Goal: Task Accomplishment & Management: Manage account settings

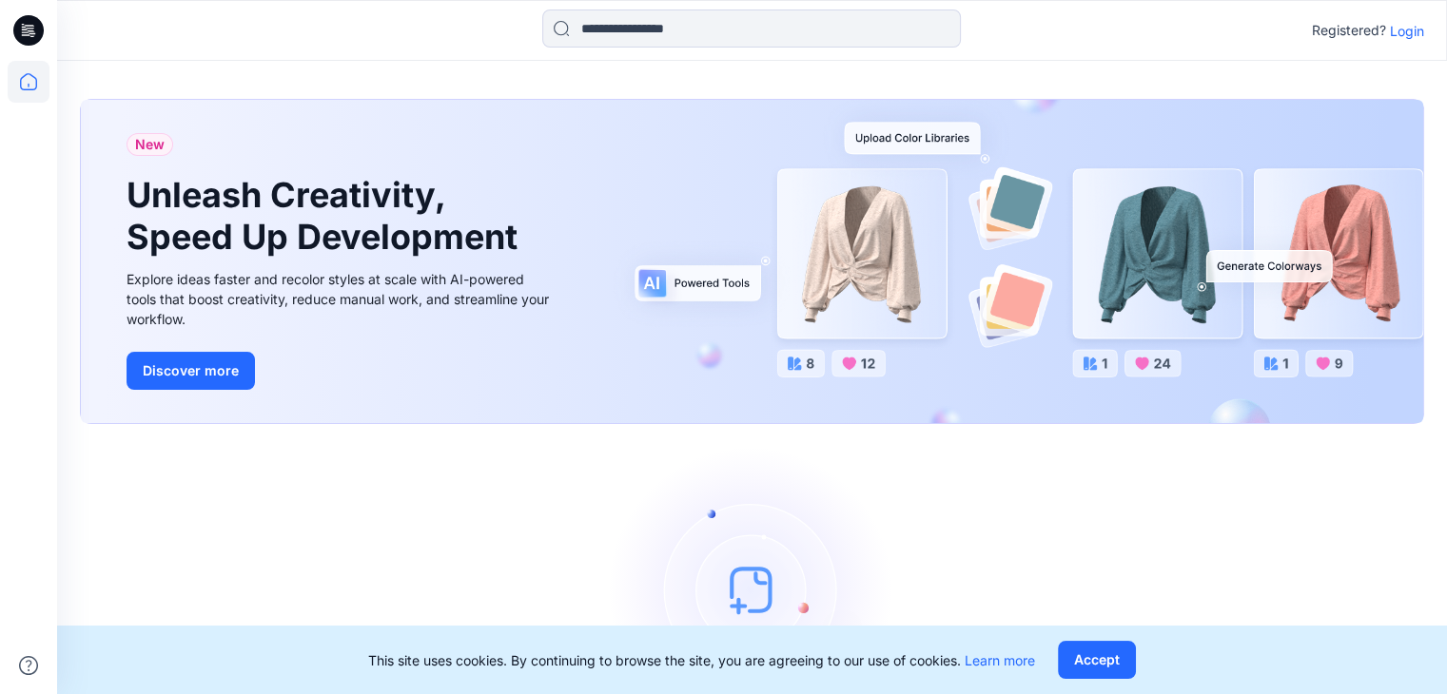
click at [1405, 31] on p "Login" at bounding box center [1407, 31] width 34 height 20
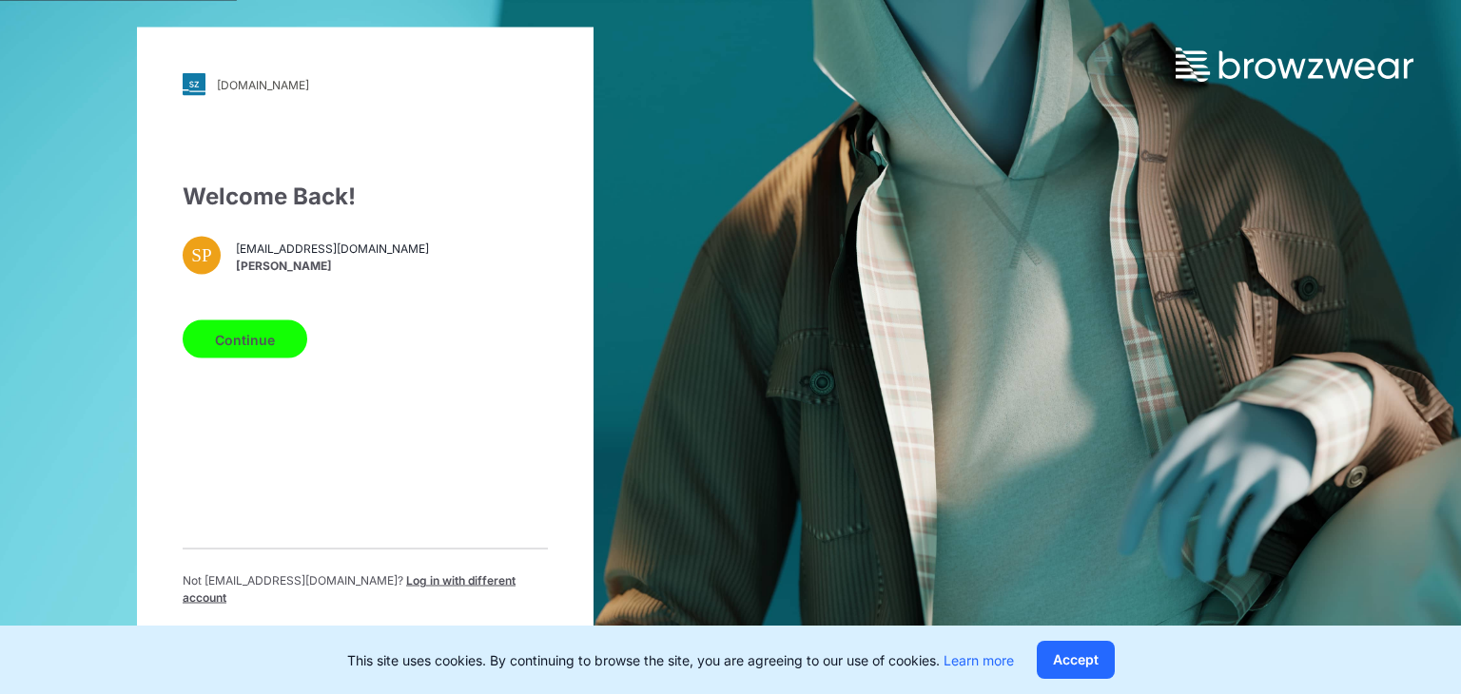
click at [255, 356] on button "Continue" at bounding box center [245, 340] width 125 height 38
click at [270, 374] on div "Welcome Back! SP [EMAIL_ADDRESS][DOMAIN_NAME] [PERSON_NAME] Continue Not [EMAIL…" at bounding box center [365, 401] width 365 height 442
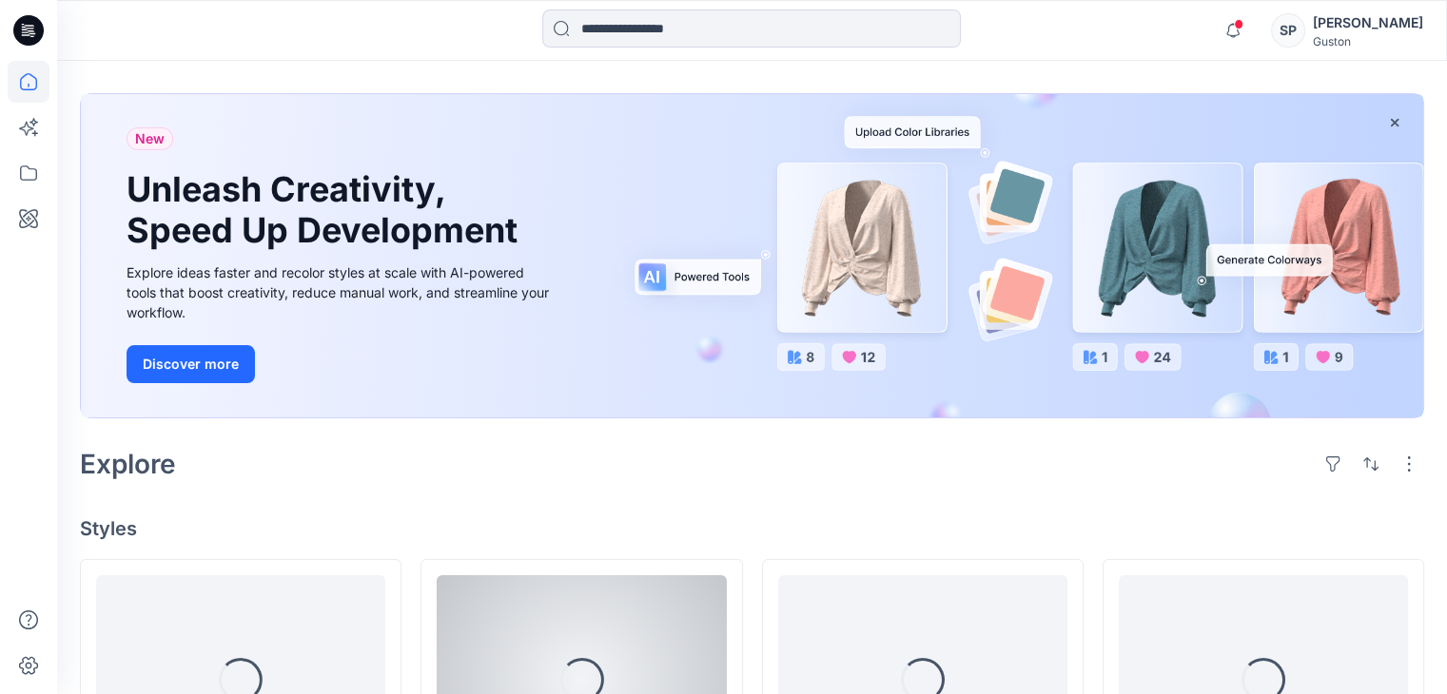
scroll to position [316, 0]
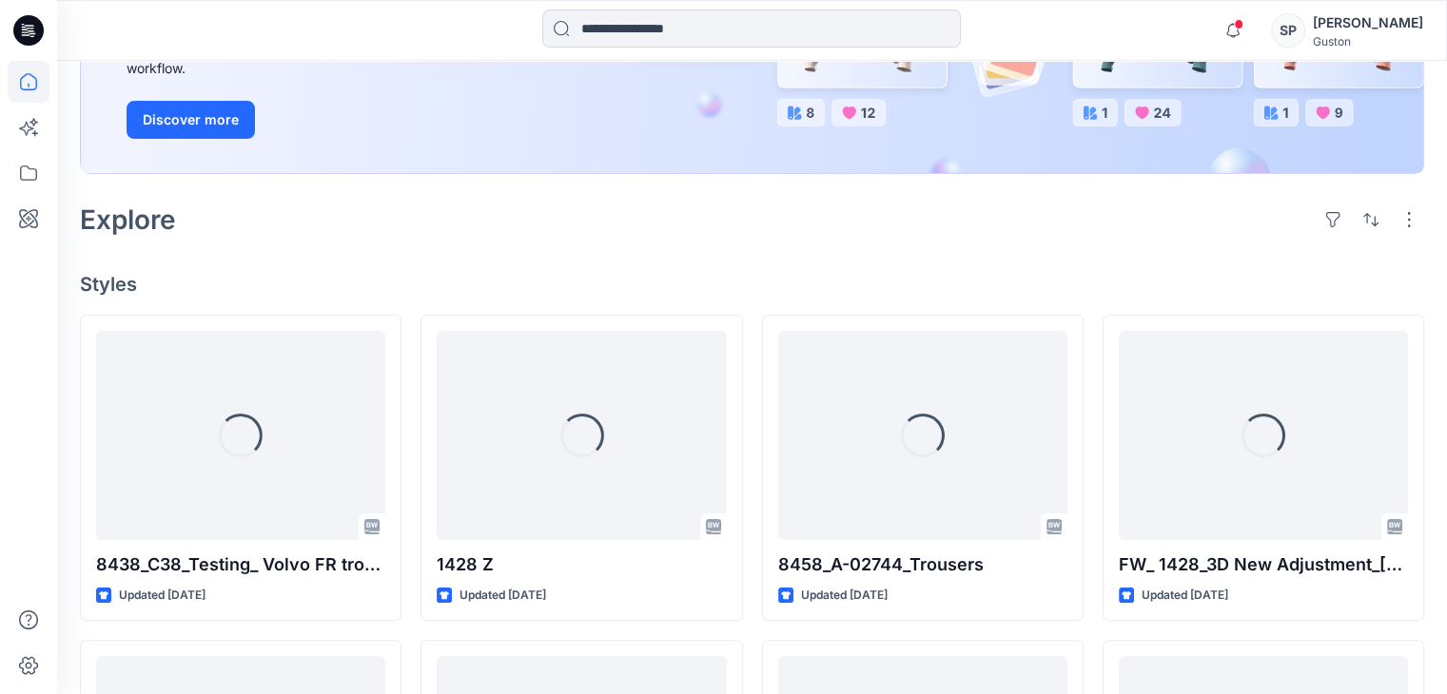
click at [1243, 22] on span at bounding box center [1239, 24] width 10 height 10
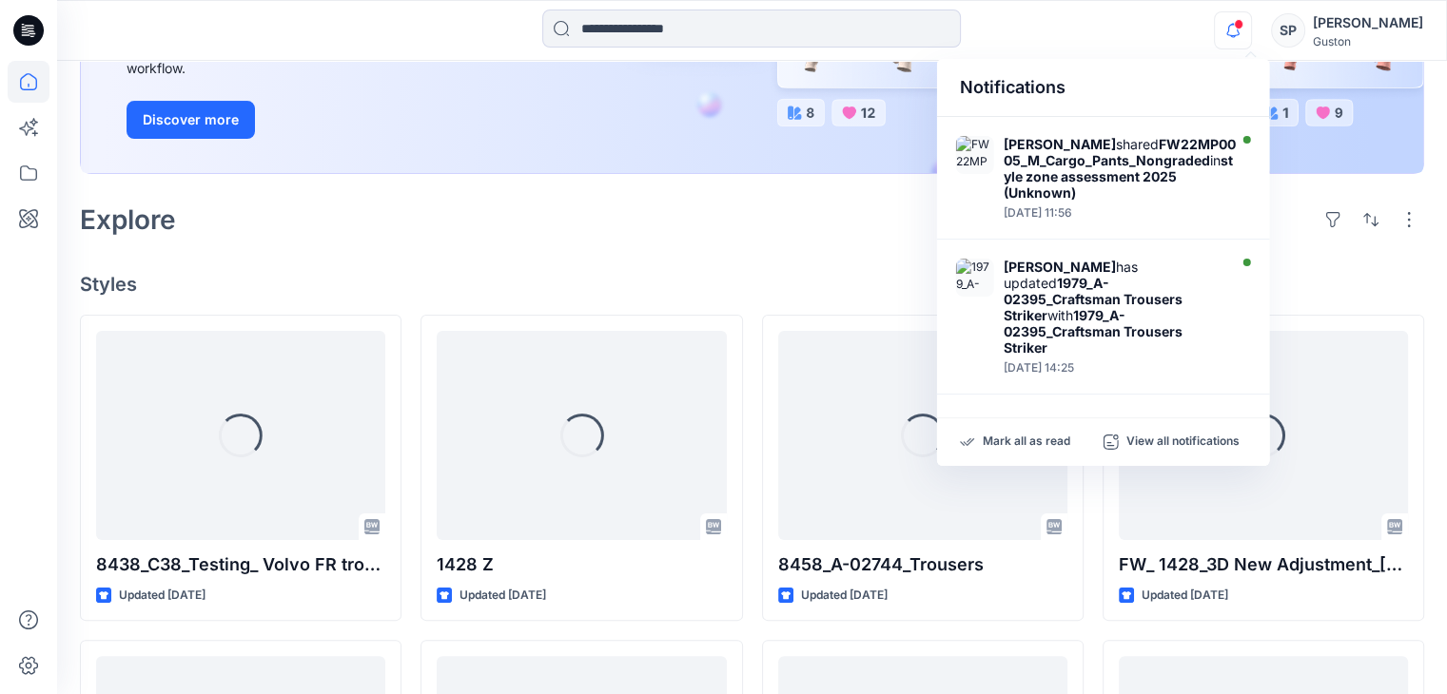
scroll to position [829, 0]
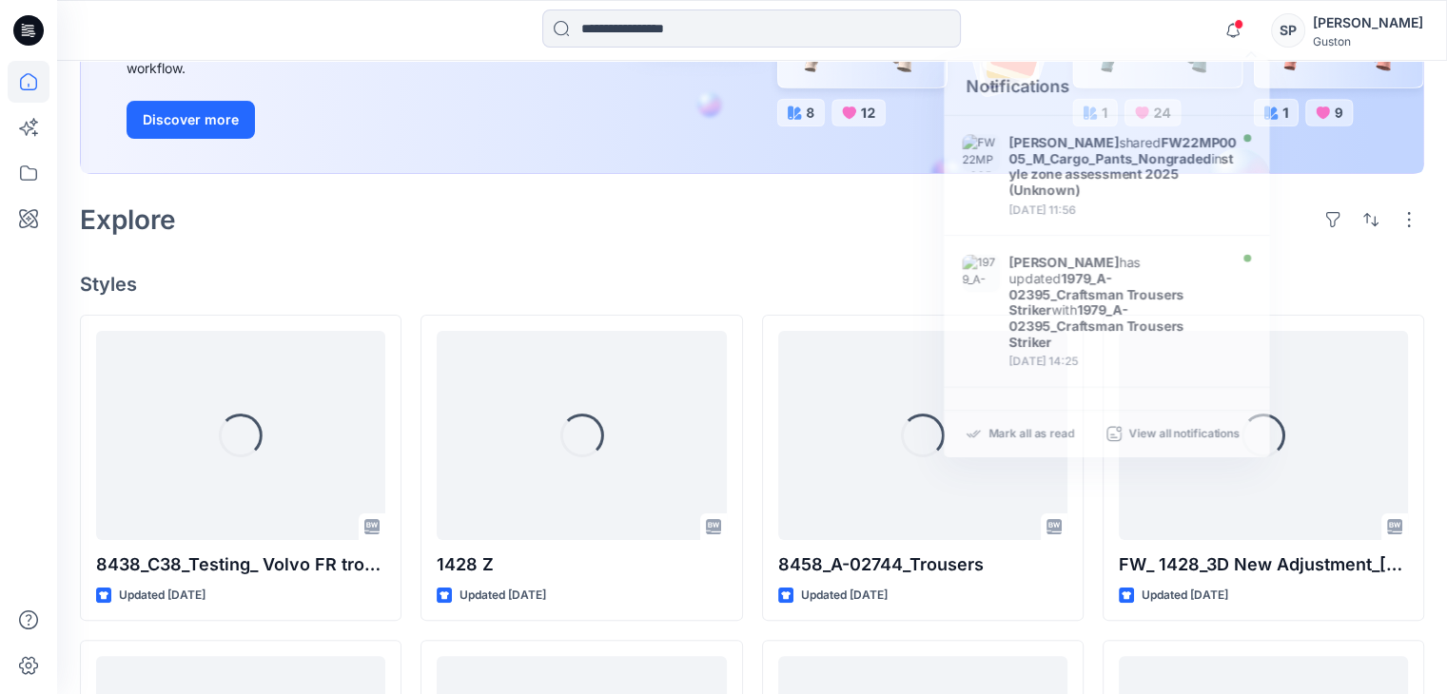
click at [739, 252] on div "Welcome back, Sanjula New New Unleash Creativity, Speed Up Development Explore …" at bounding box center [752, 554] width 1390 height 1619
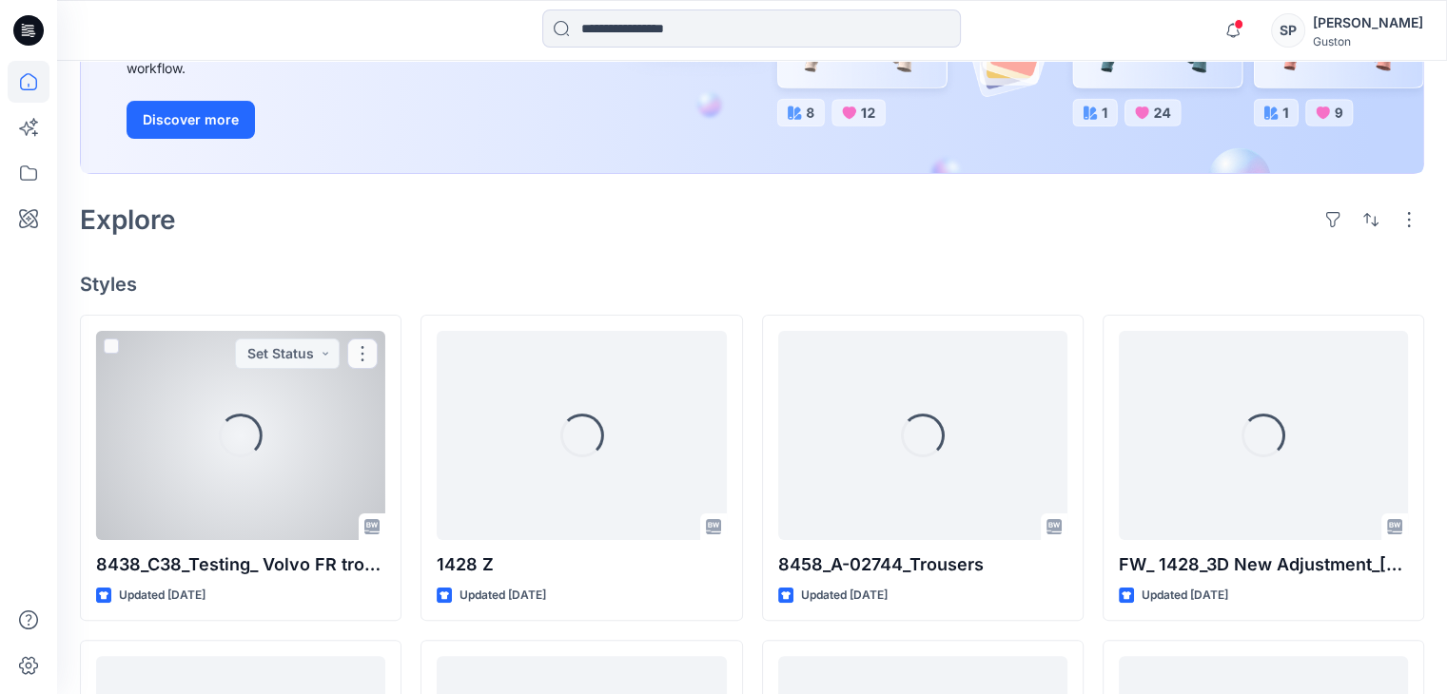
click at [308, 469] on div "Loading..." at bounding box center [240, 435] width 289 height 209
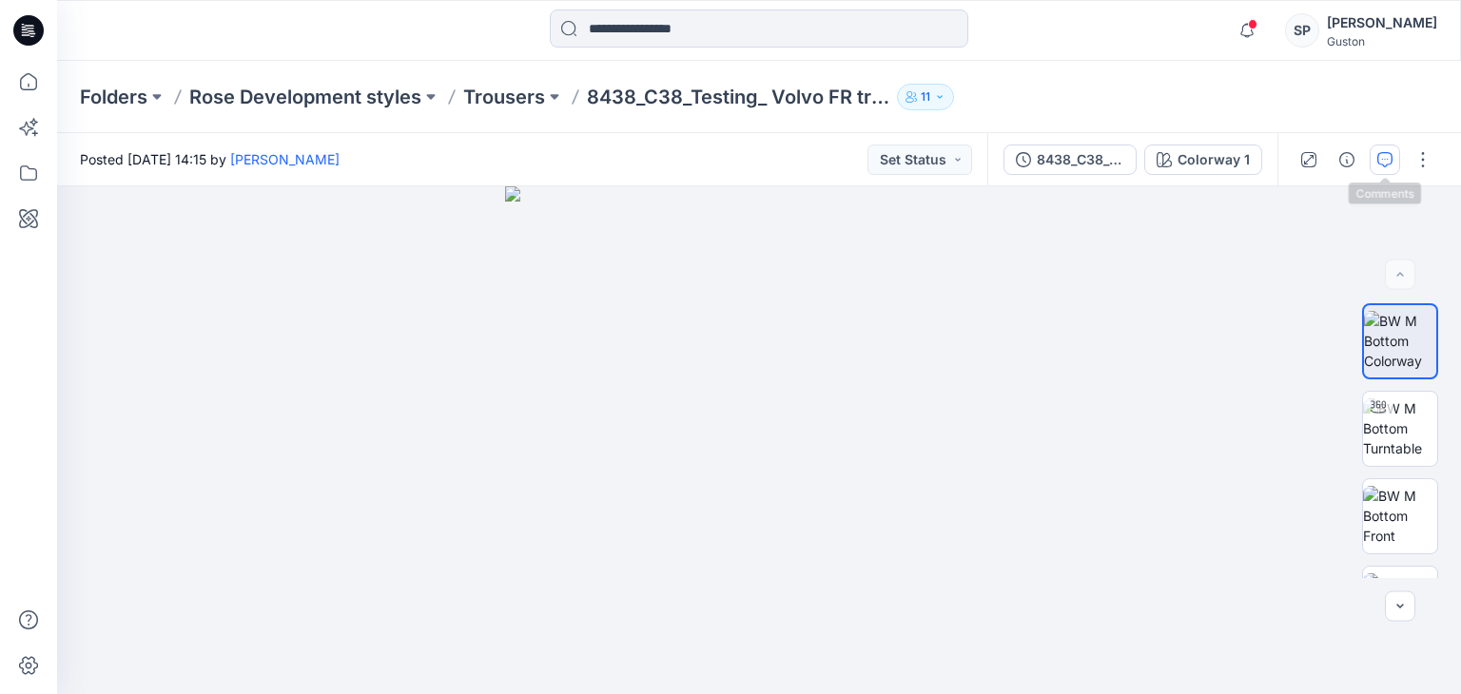
click at [1385, 173] on button "button" at bounding box center [1385, 160] width 30 height 30
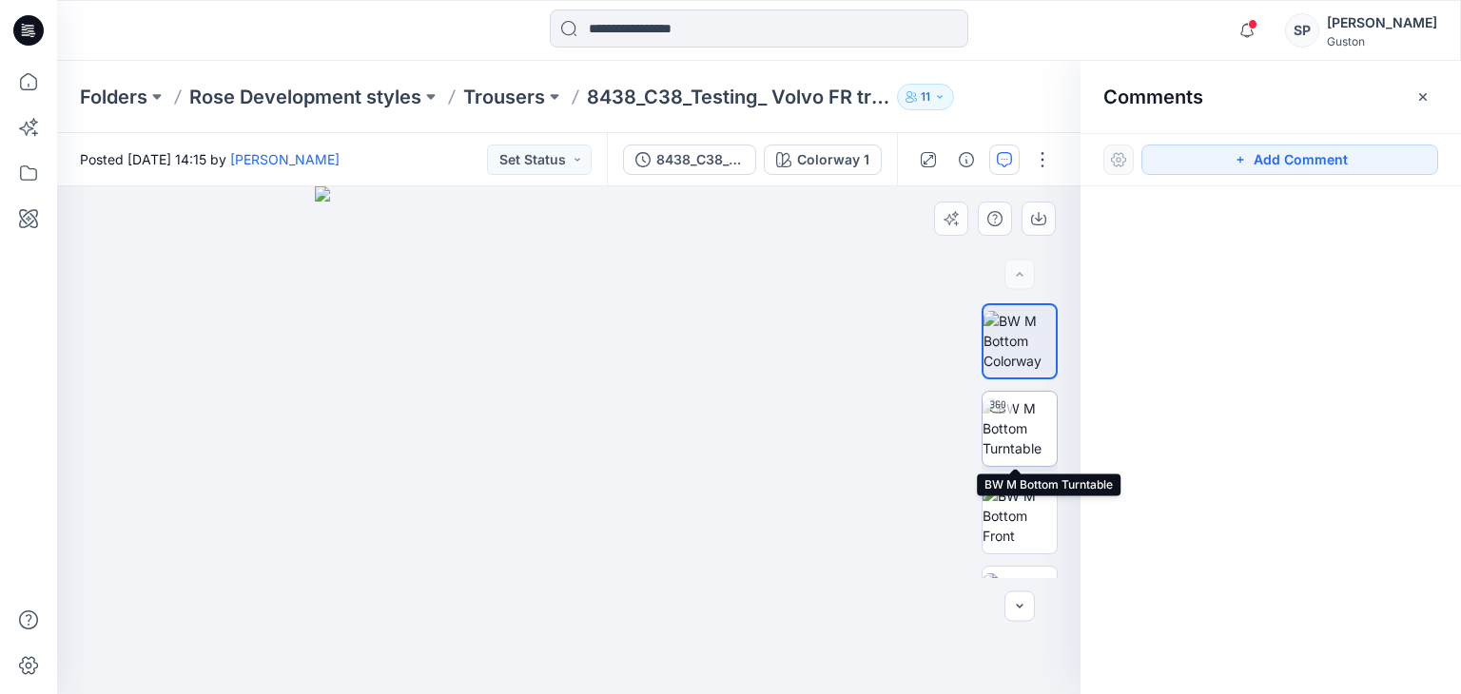
click at [1034, 437] on img at bounding box center [1019, 428] width 74 height 60
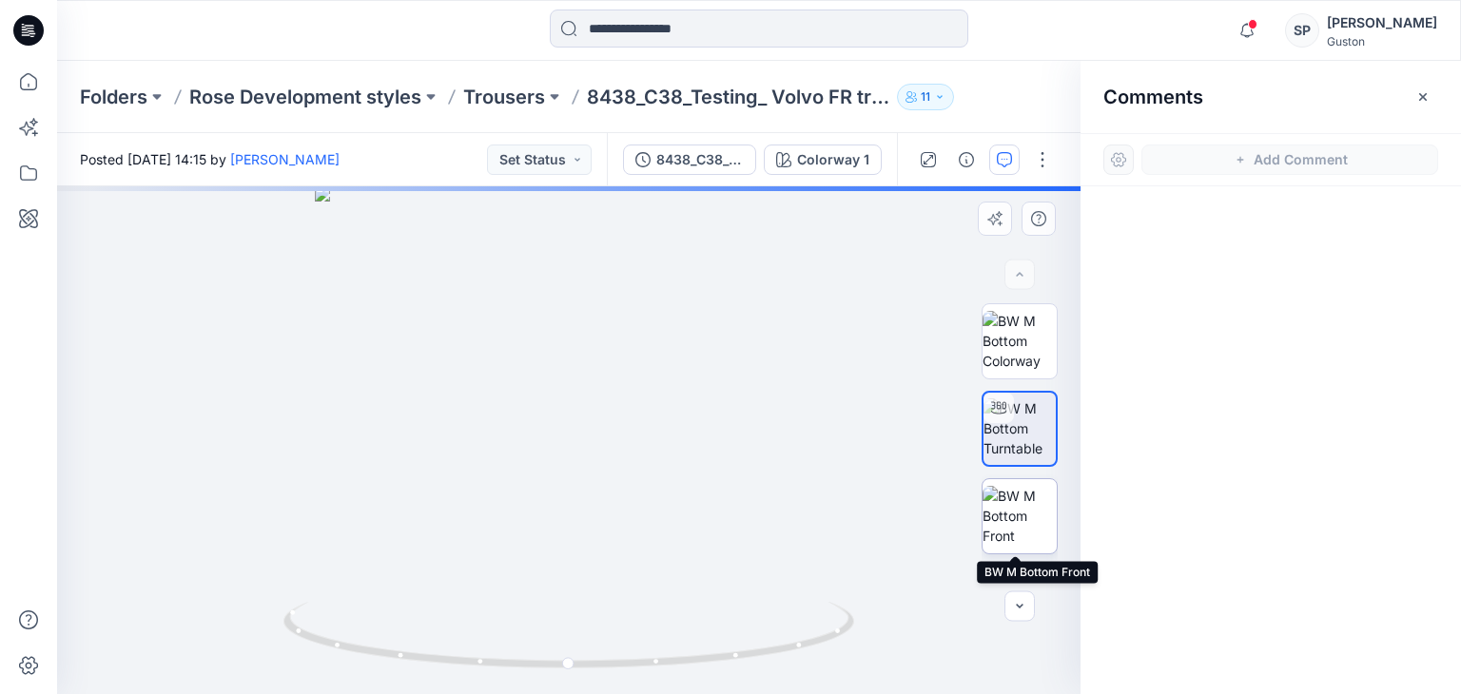
click at [1040, 538] on img at bounding box center [1019, 516] width 74 height 60
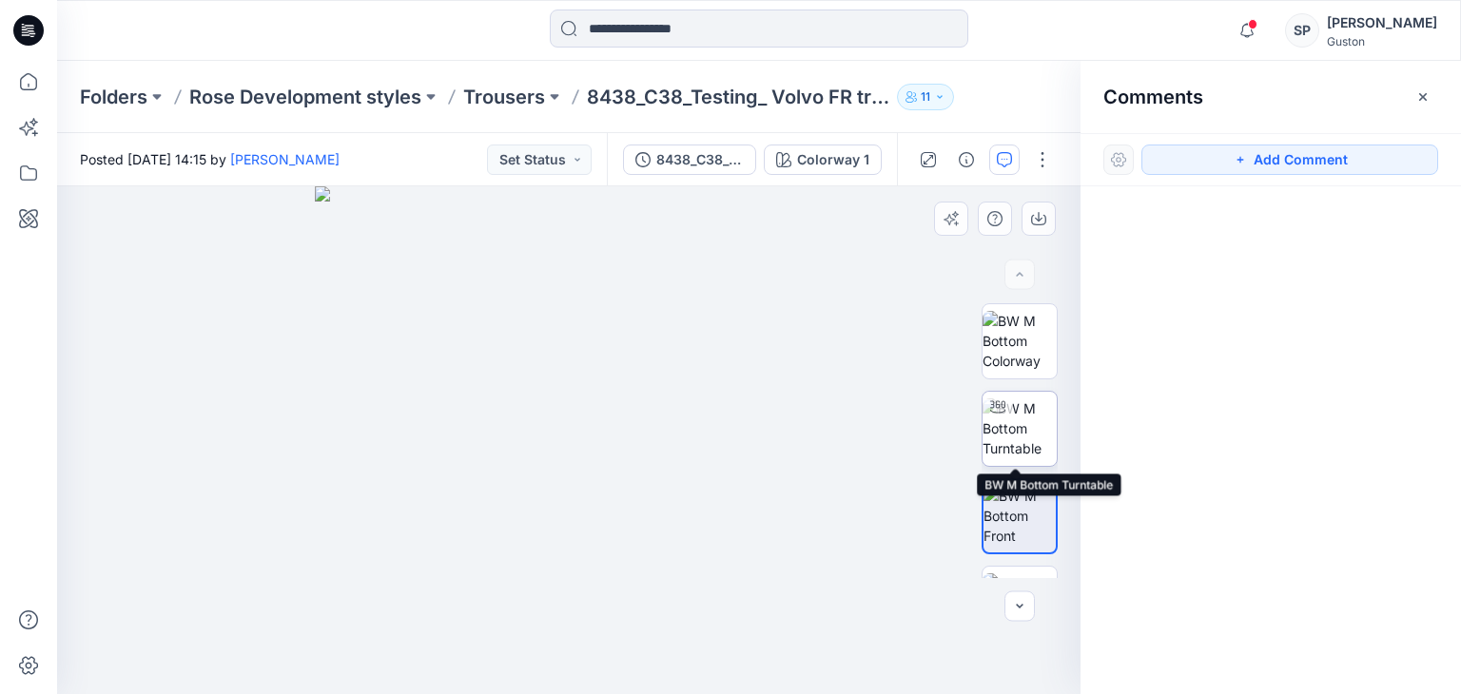
click at [1037, 453] on img at bounding box center [1019, 428] width 74 height 60
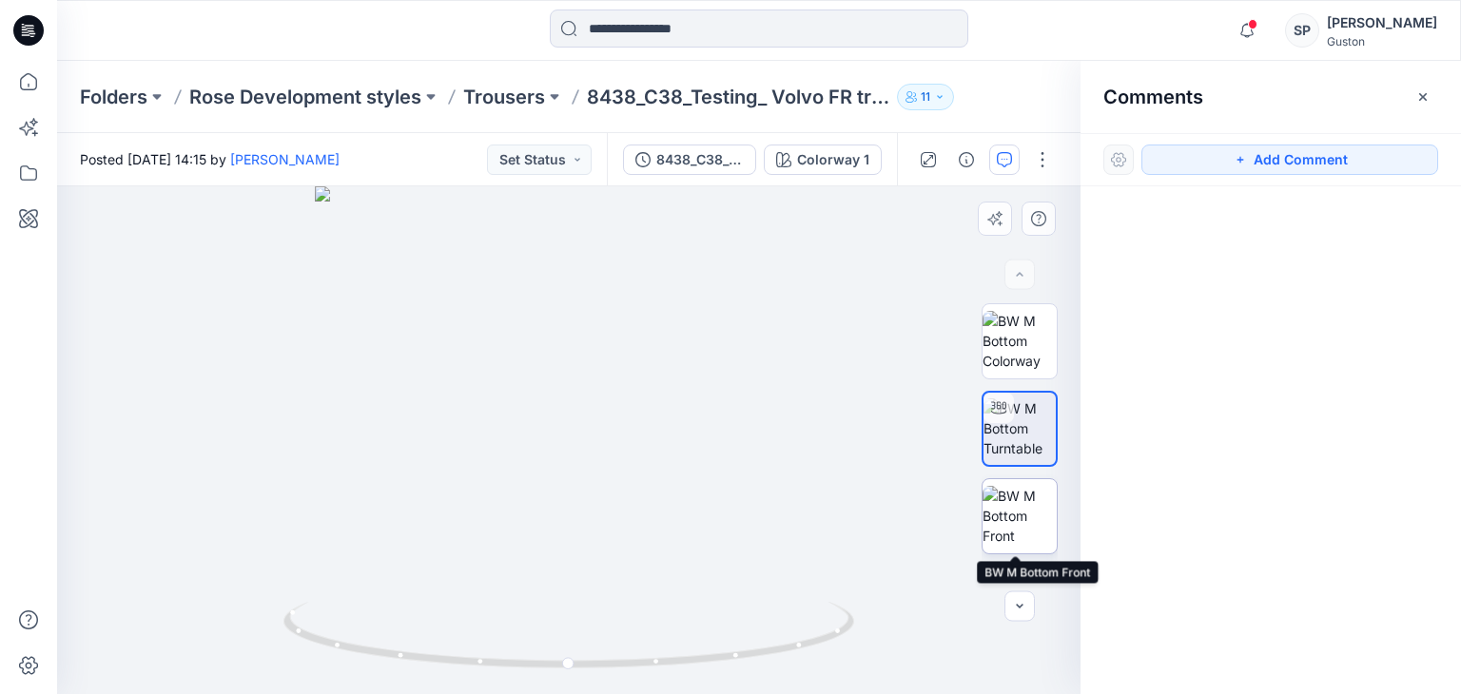
click at [1014, 507] on img at bounding box center [1019, 516] width 74 height 60
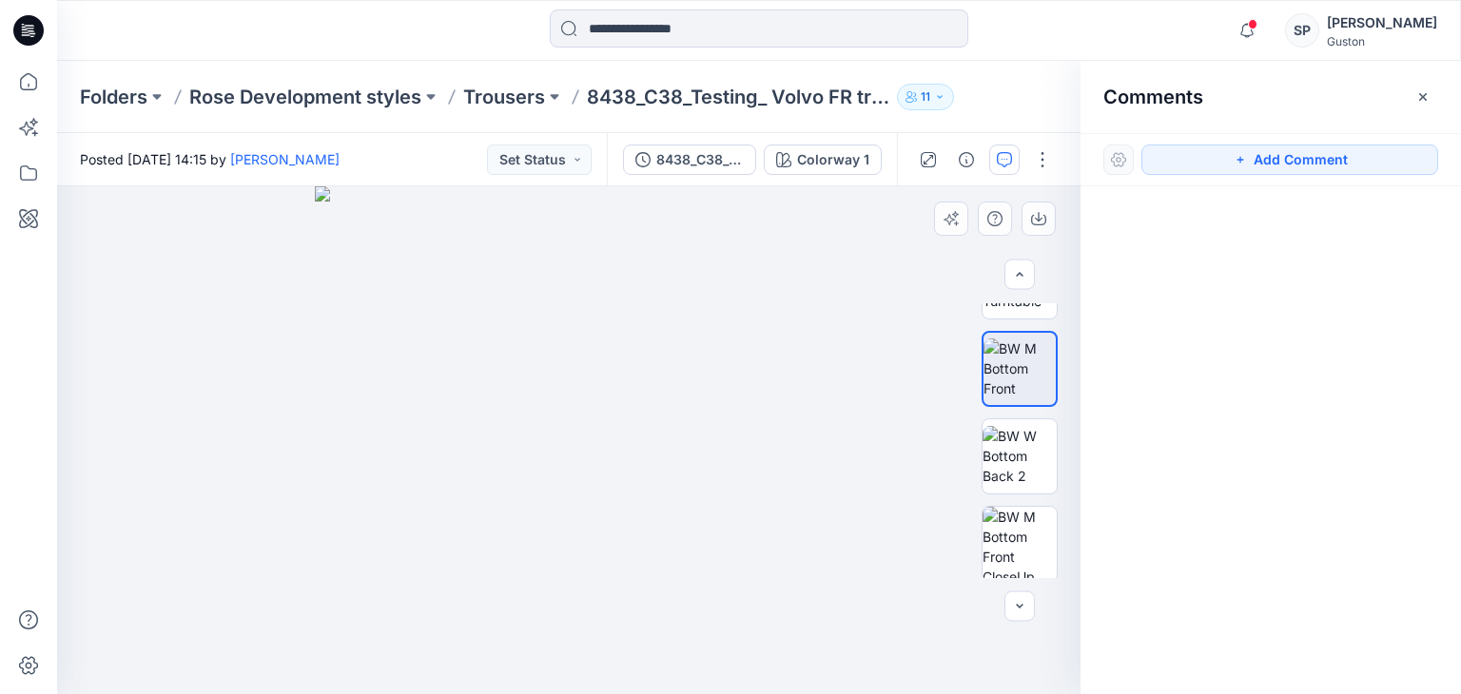
scroll to position [190, 0]
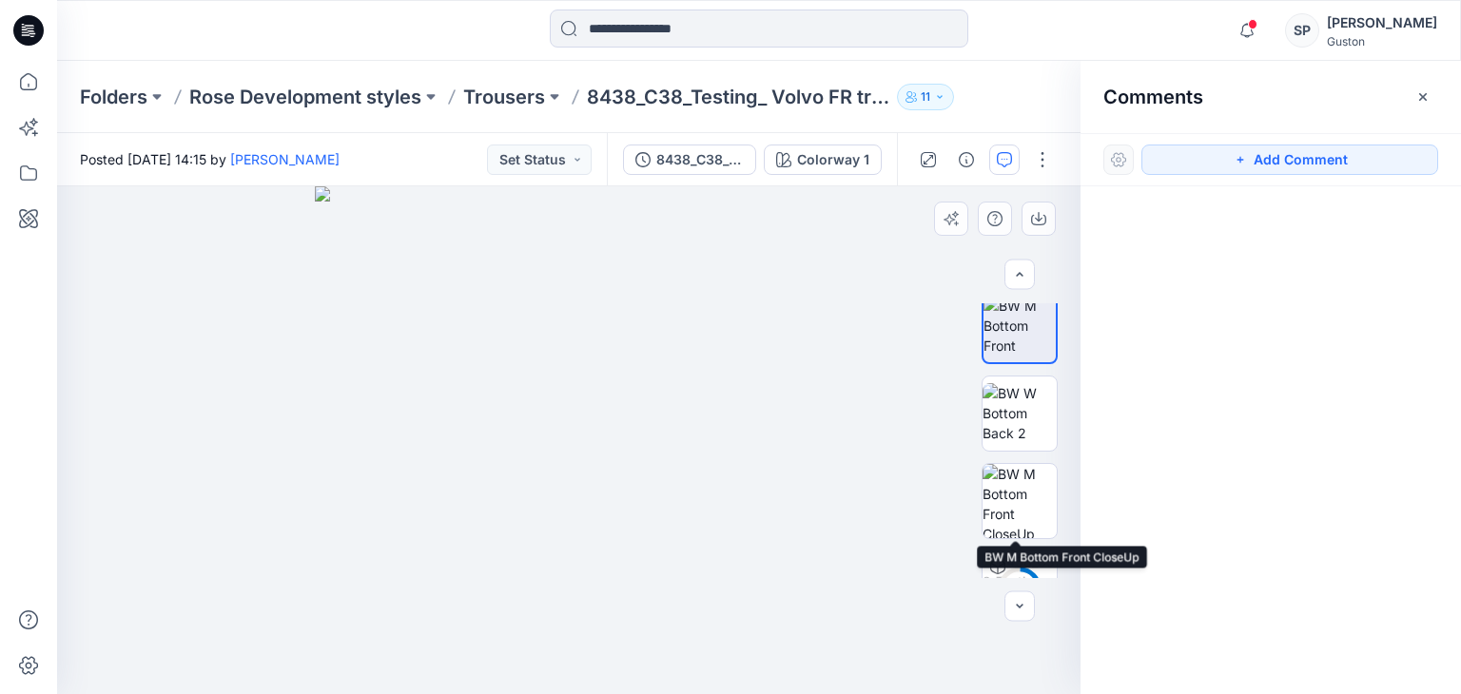
click at [1012, 509] on img at bounding box center [1019, 501] width 74 height 74
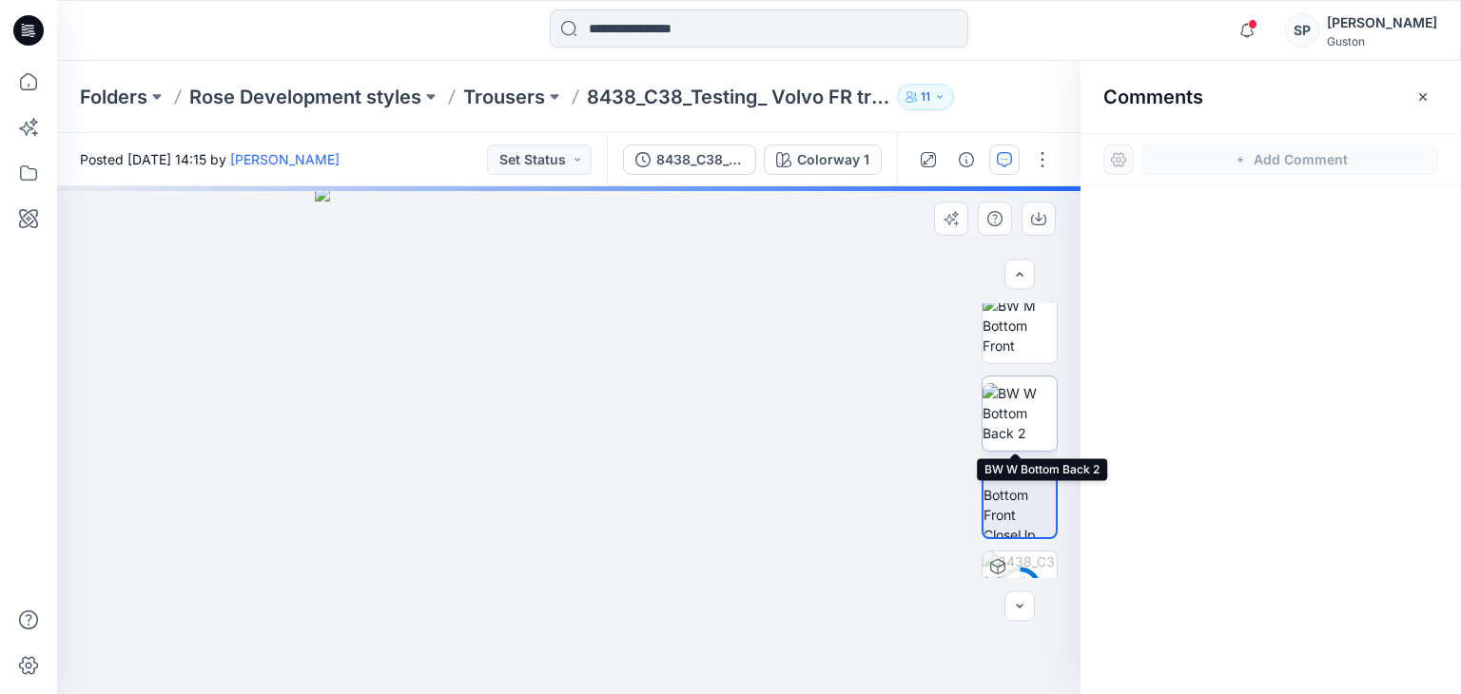
click at [1020, 430] on img at bounding box center [1019, 413] width 74 height 60
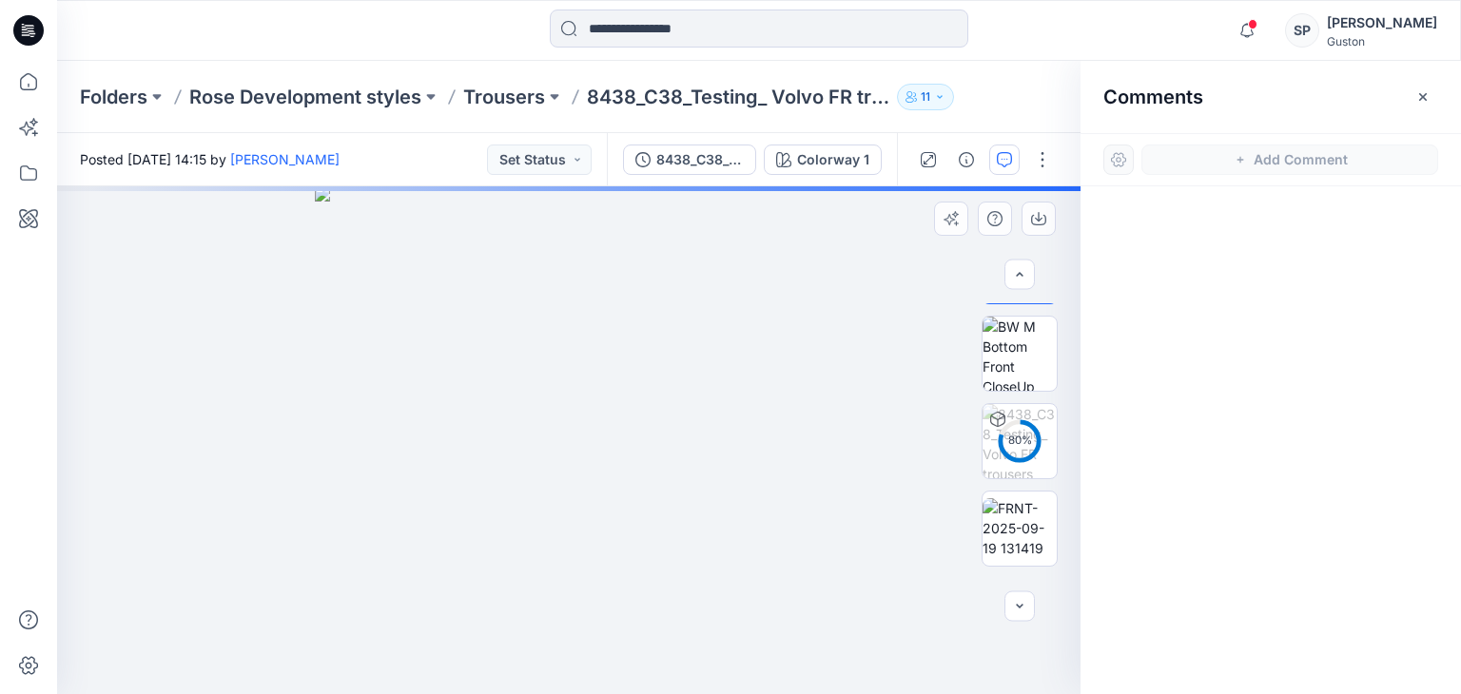
scroll to position [380, 0]
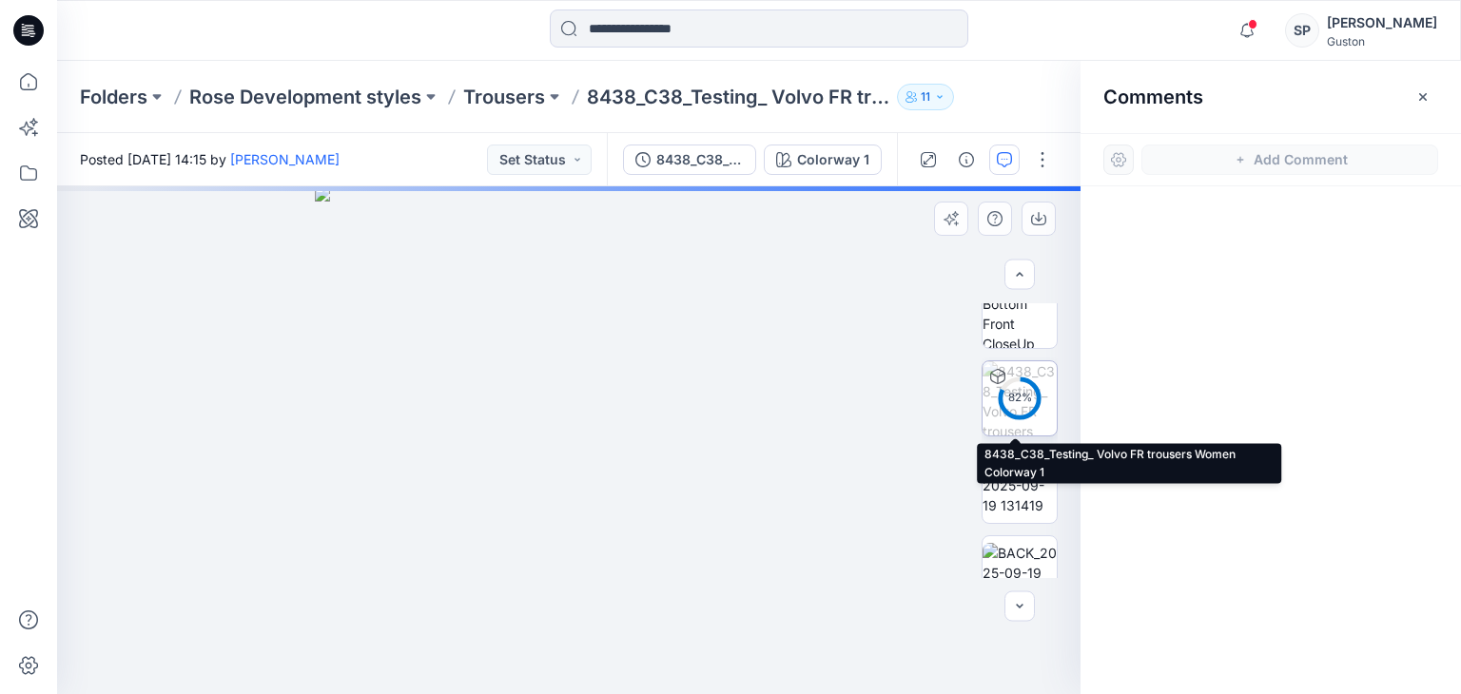
click at [1022, 413] on circle at bounding box center [1020, 398] width 38 height 38
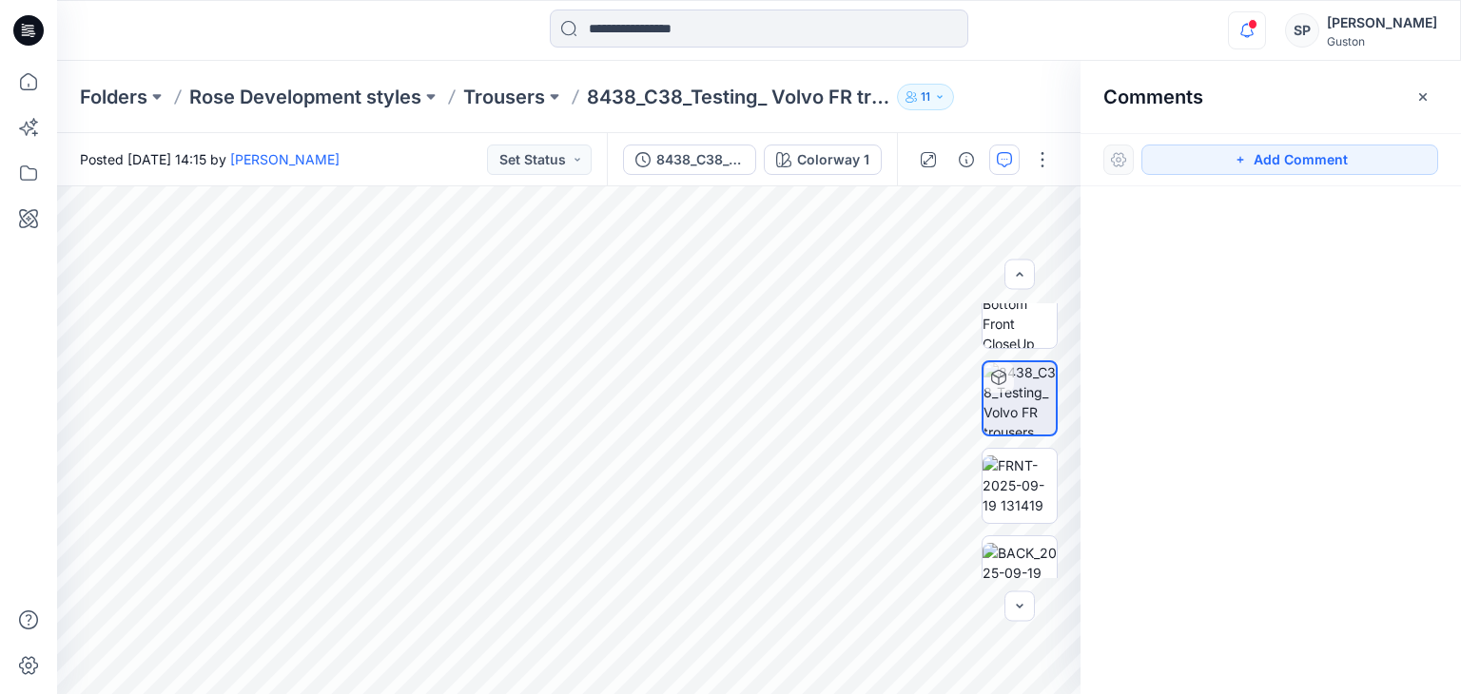
click at [1252, 33] on icon "button" at bounding box center [1247, 30] width 36 height 38
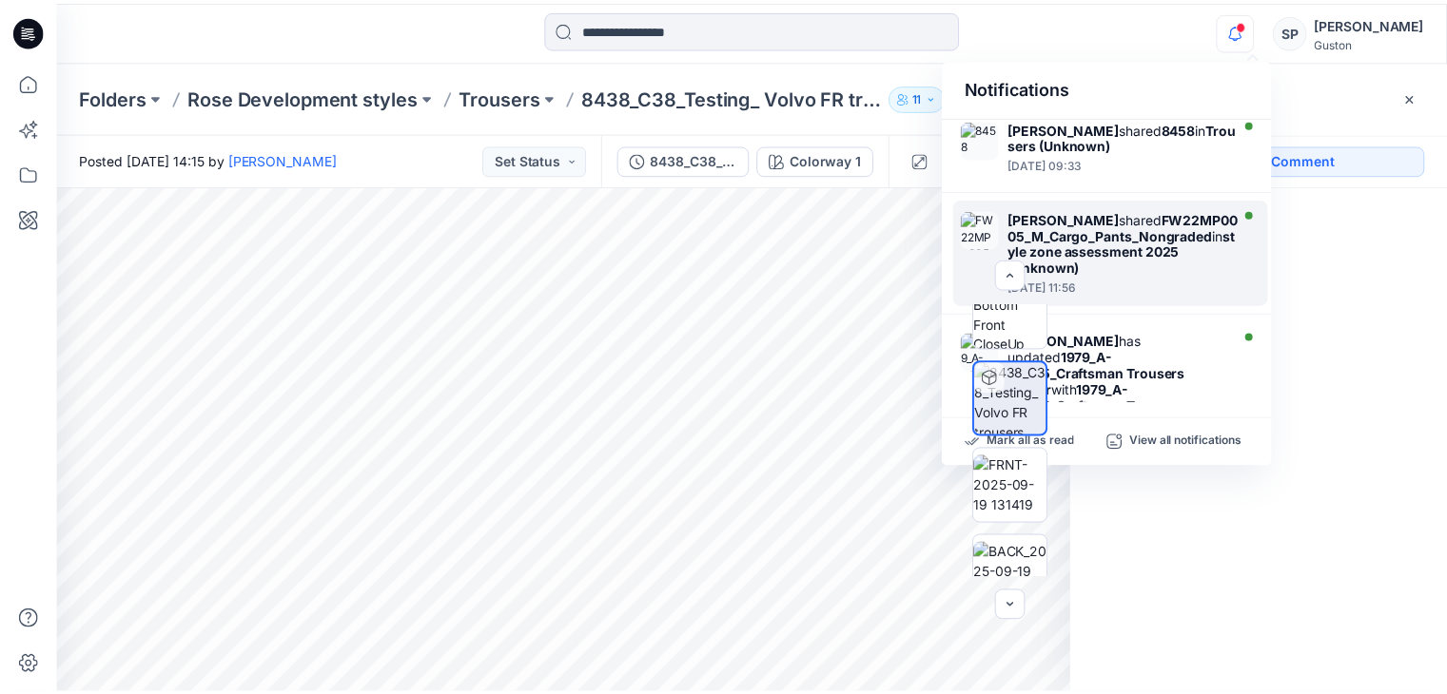
scroll to position [829, 0]
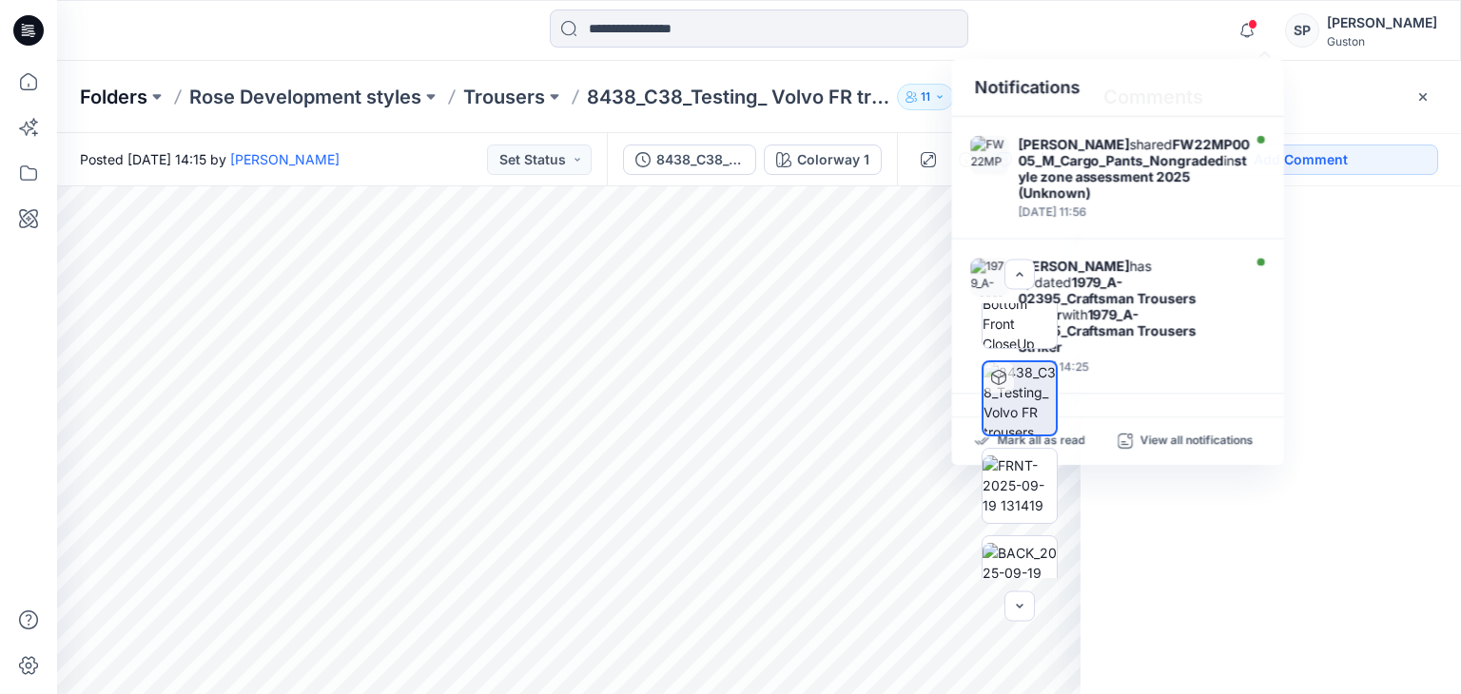
click at [131, 97] on p "Folders" at bounding box center [114, 97] width 68 height 27
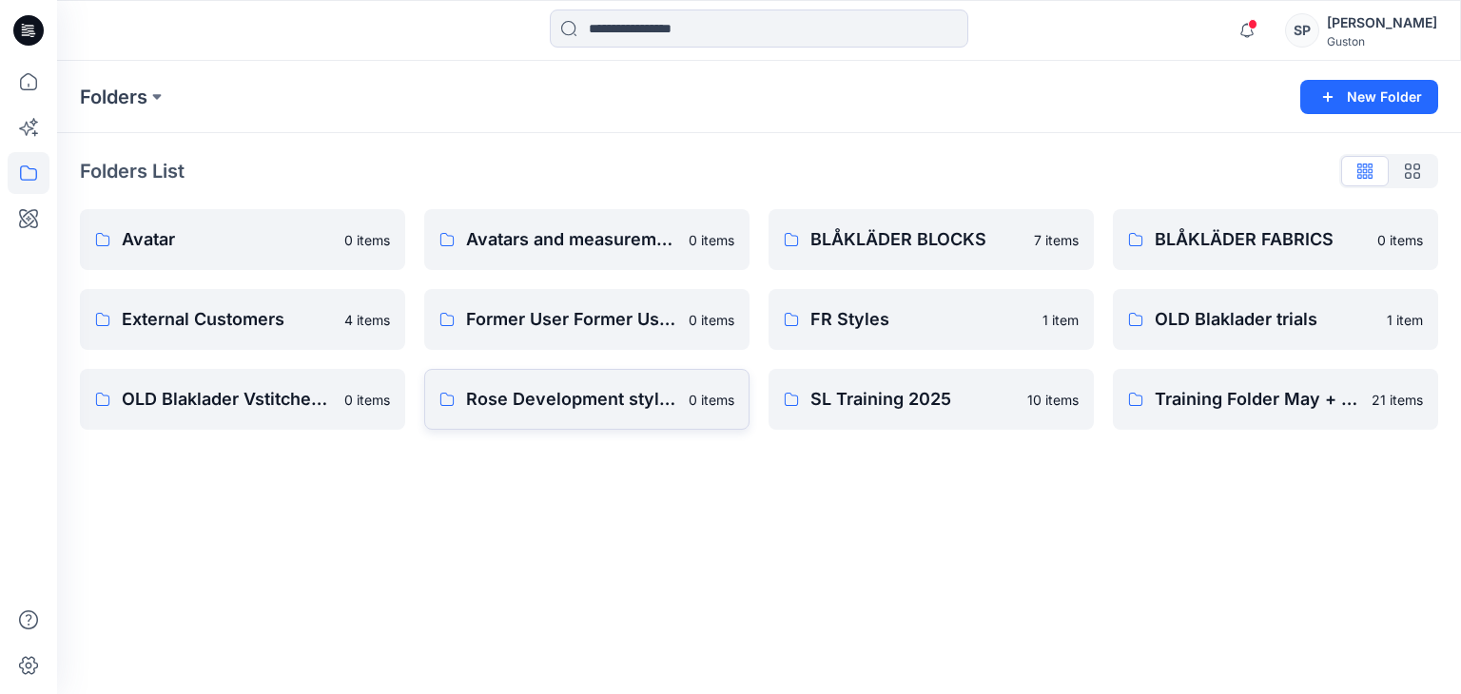
click at [561, 398] on p "Rose Development styles" at bounding box center [571, 399] width 211 height 27
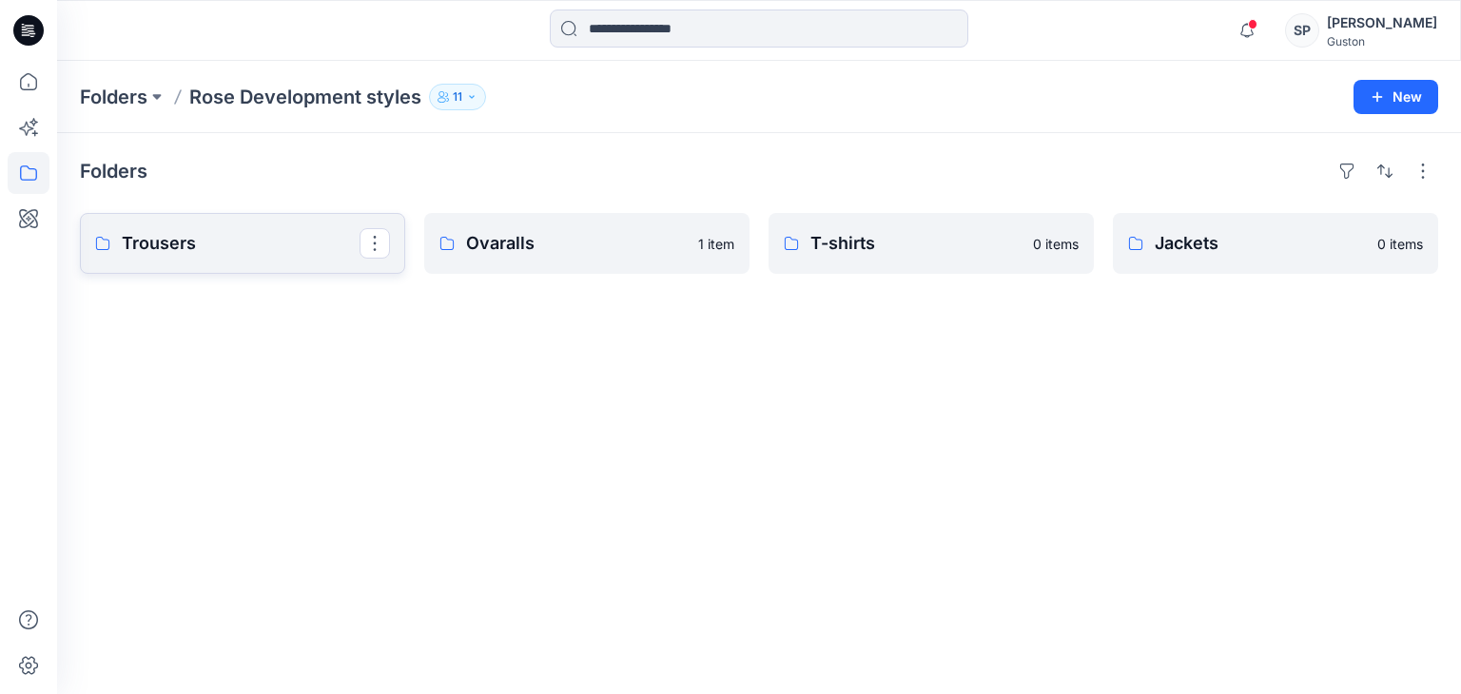
click at [293, 230] on p "Trousers" at bounding box center [241, 243] width 238 height 27
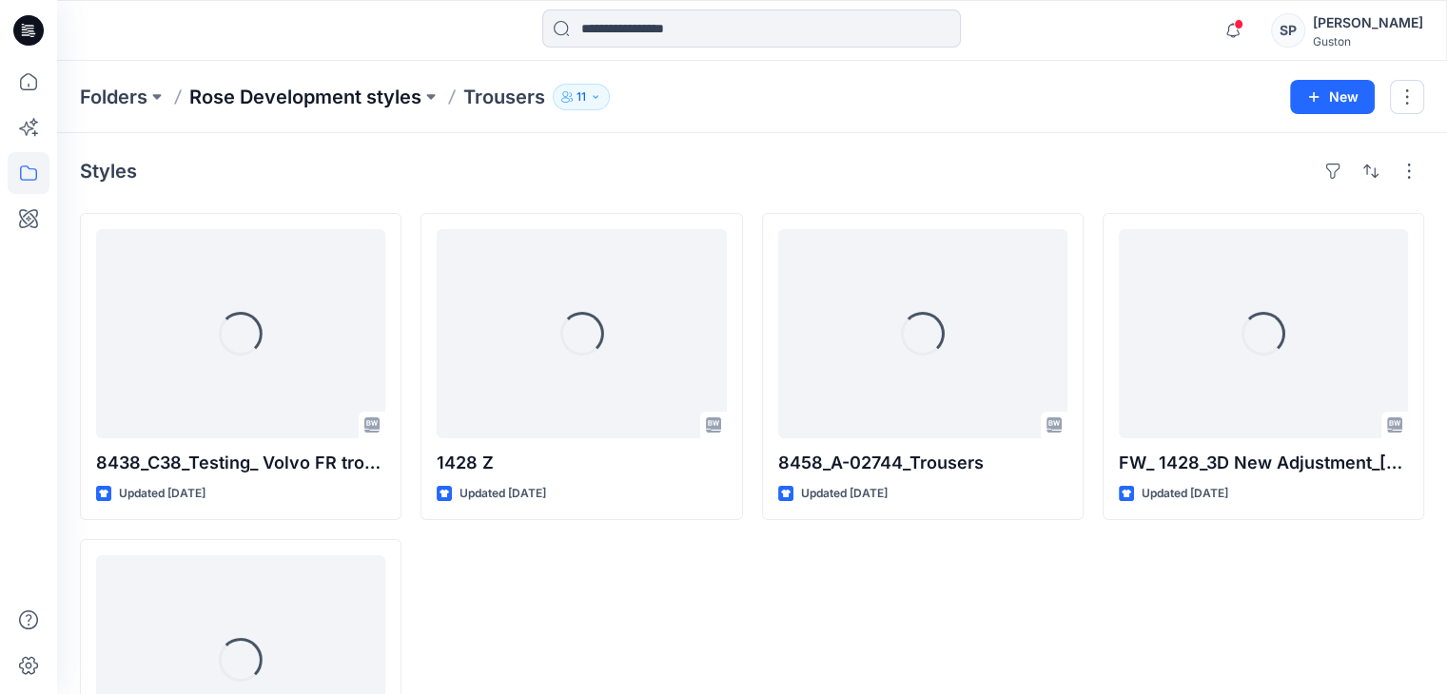
click at [365, 102] on p "Rose Development styles" at bounding box center [305, 97] width 232 height 27
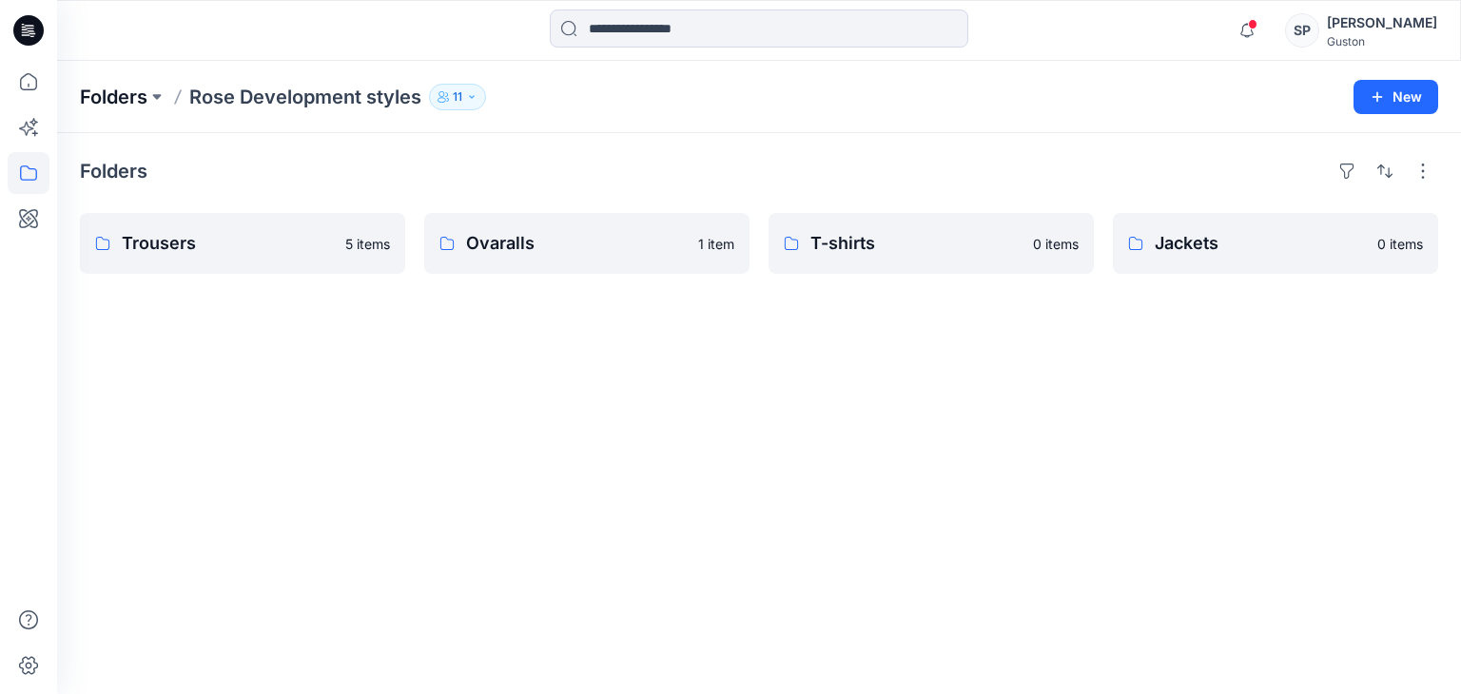
click at [146, 102] on p "Folders" at bounding box center [114, 97] width 68 height 27
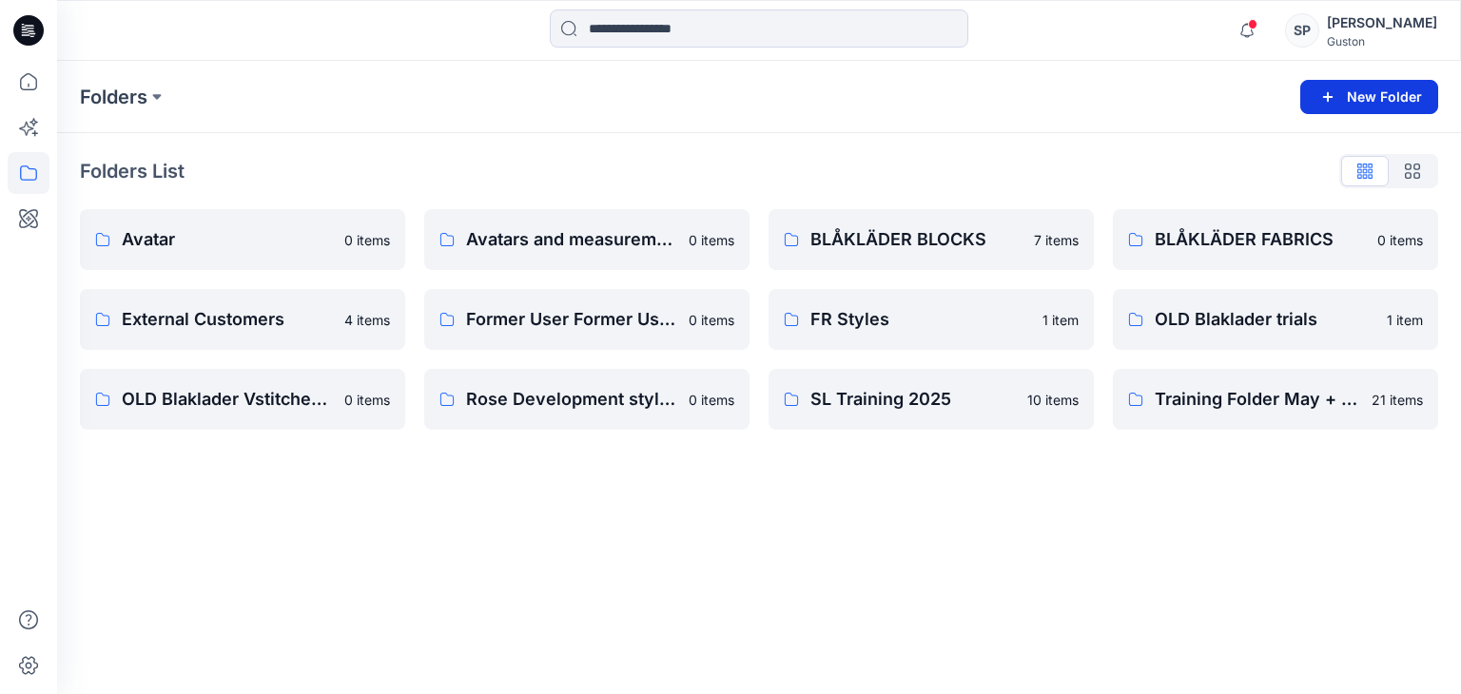
click at [1342, 81] on button "New Folder" at bounding box center [1369, 97] width 138 height 34
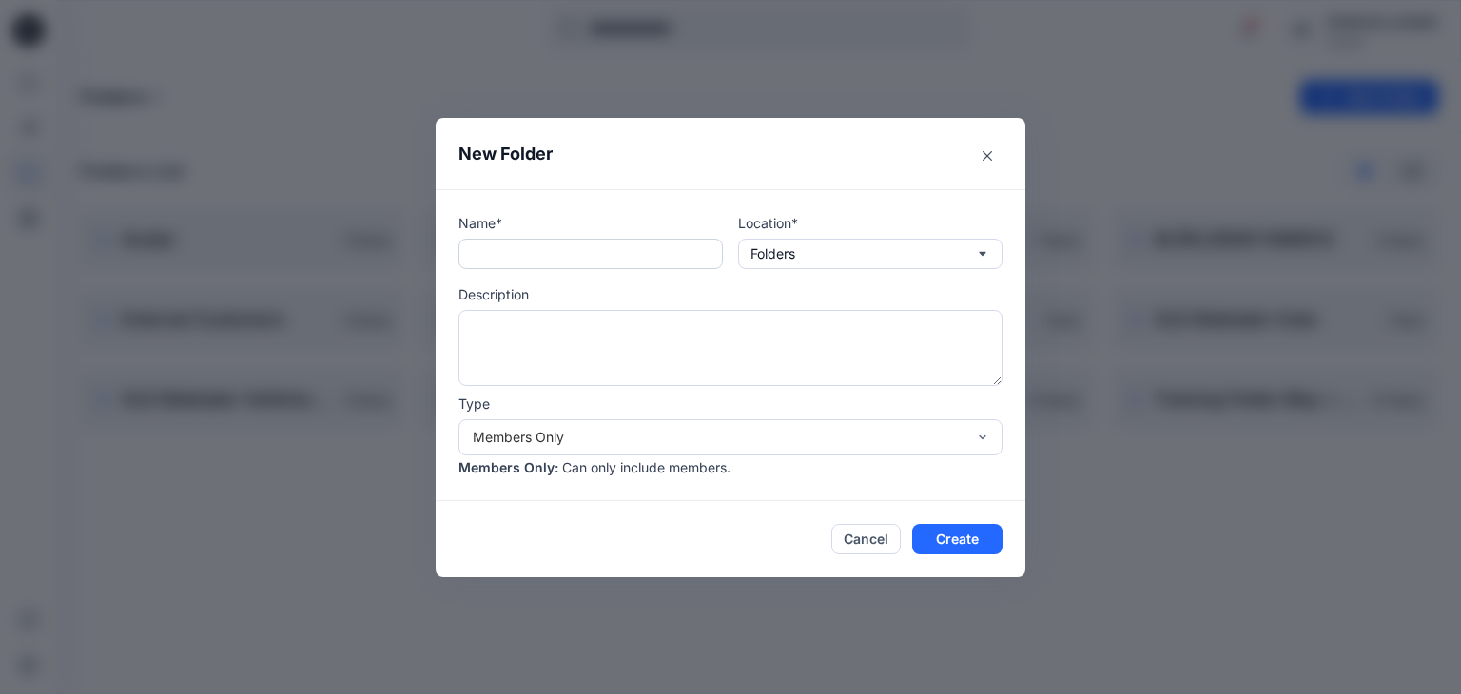
click at [533, 243] on input "text" at bounding box center [590, 254] width 264 height 30
type input "**********"
click at [959, 252] on button "Folders" at bounding box center [870, 254] width 264 height 30
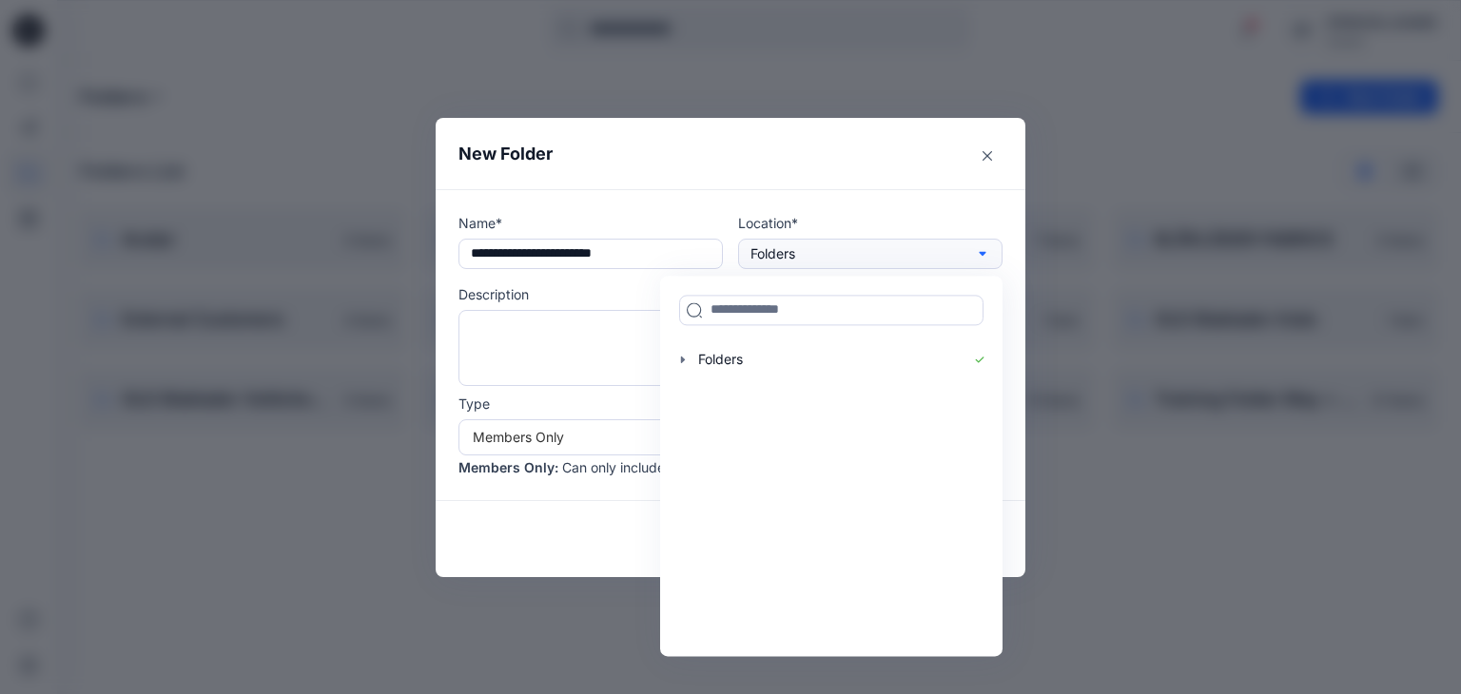
click at [959, 252] on button "Folders" at bounding box center [870, 254] width 264 height 30
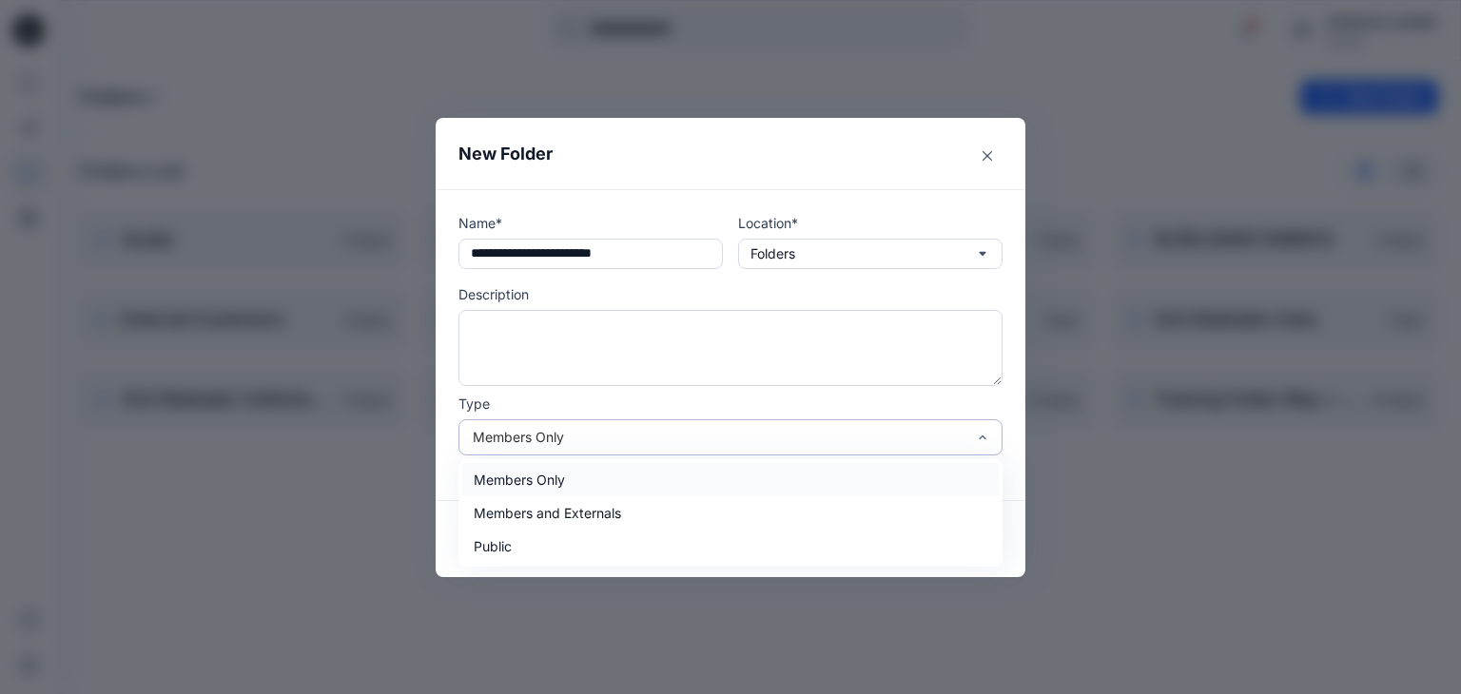
click at [784, 444] on div "Members Only" at bounding box center [719, 437] width 493 height 20
click at [768, 483] on div "Members Only" at bounding box center [730, 479] width 536 height 33
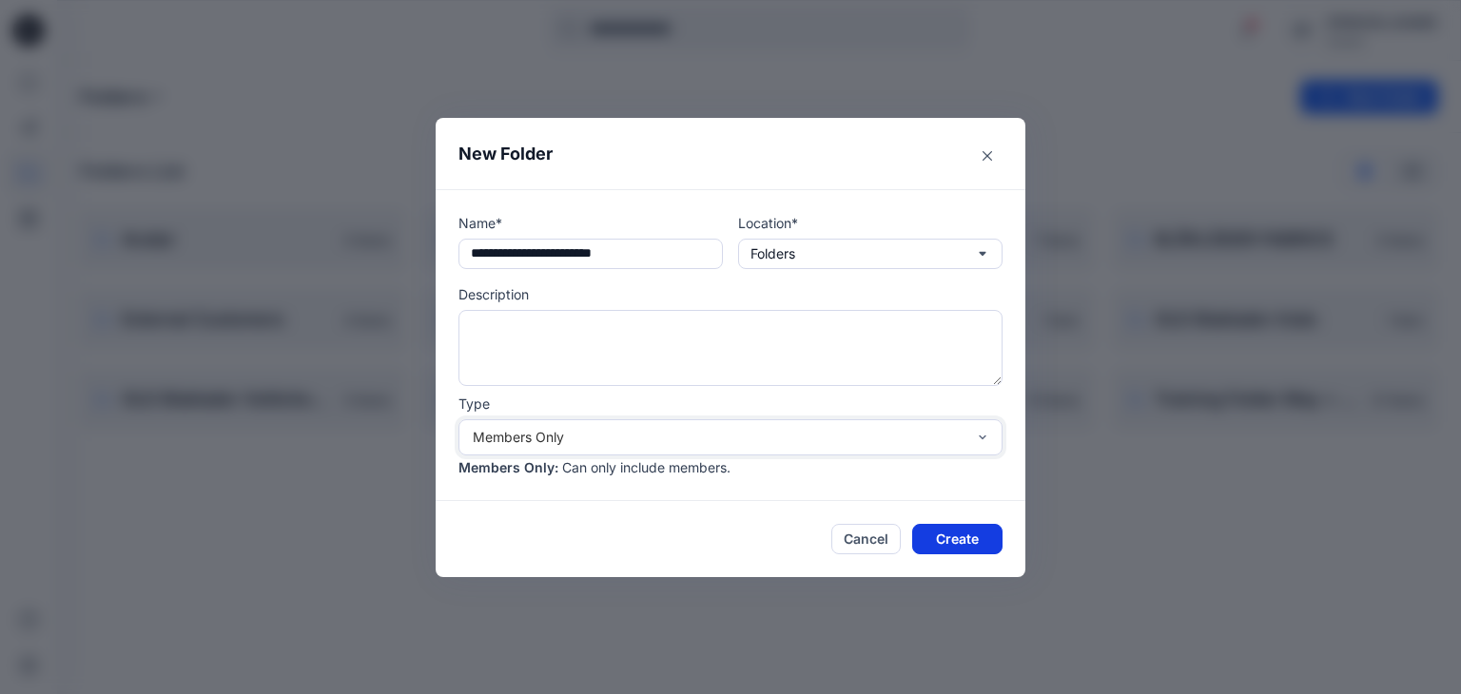
click at [966, 534] on button "Create" at bounding box center [957, 539] width 90 height 30
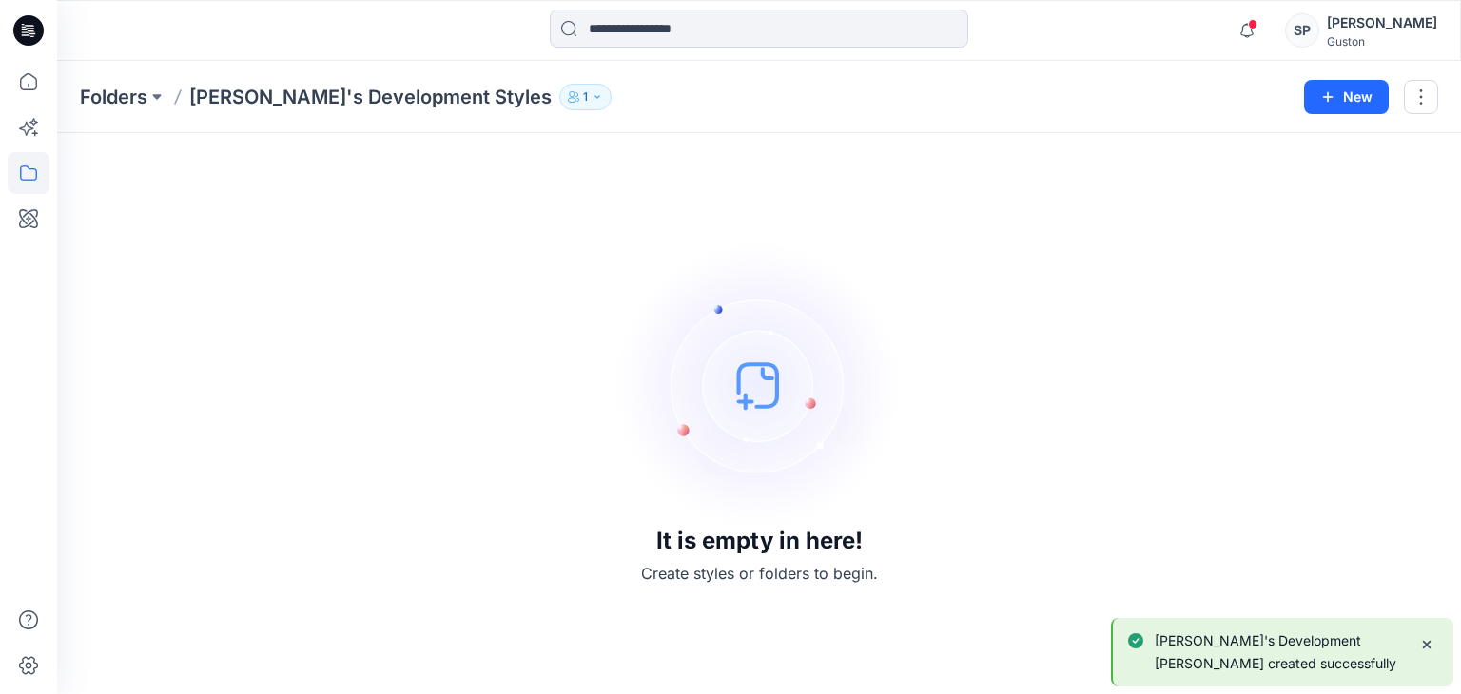
click at [574, 408] on div "It is empty in here! Create styles or folders to begin." at bounding box center [759, 413] width 1358 height 515
click at [107, 104] on p "Folders" at bounding box center [114, 97] width 68 height 27
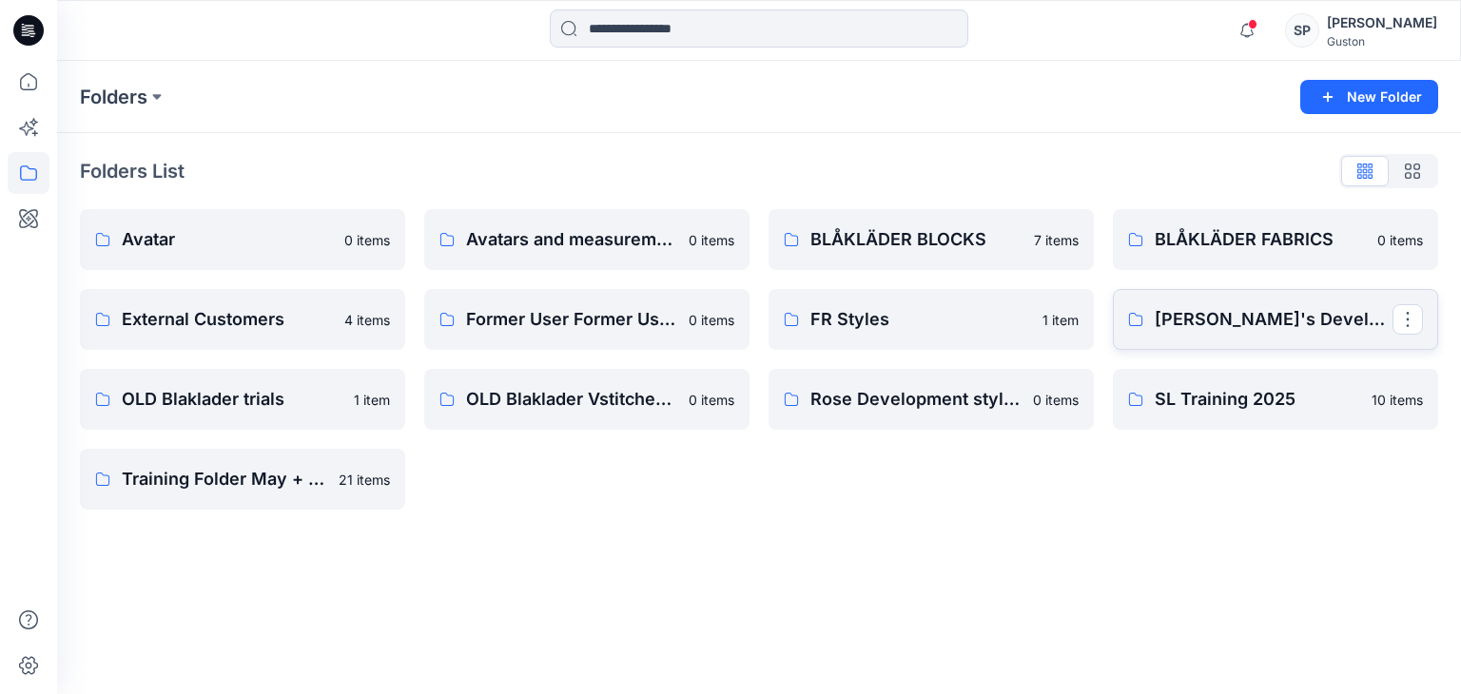
click at [1164, 336] on link "Nina's Development Styles" at bounding box center [1275, 319] width 325 height 61
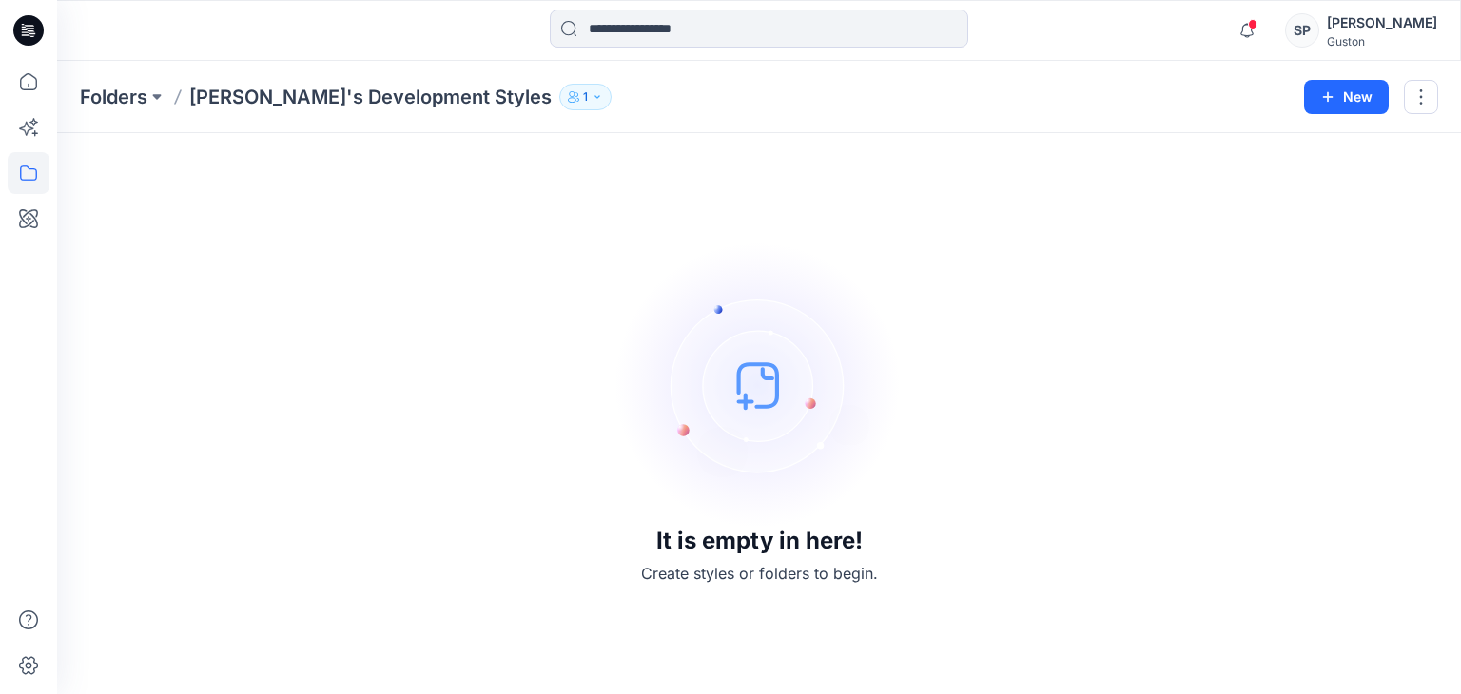
click at [568, 100] on icon "button" at bounding box center [572, 100] width 9 height 6
click at [297, 104] on p "Nina's Development Styles" at bounding box center [370, 97] width 362 height 27
click at [1411, 101] on button "button" at bounding box center [1421, 97] width 34 height 34
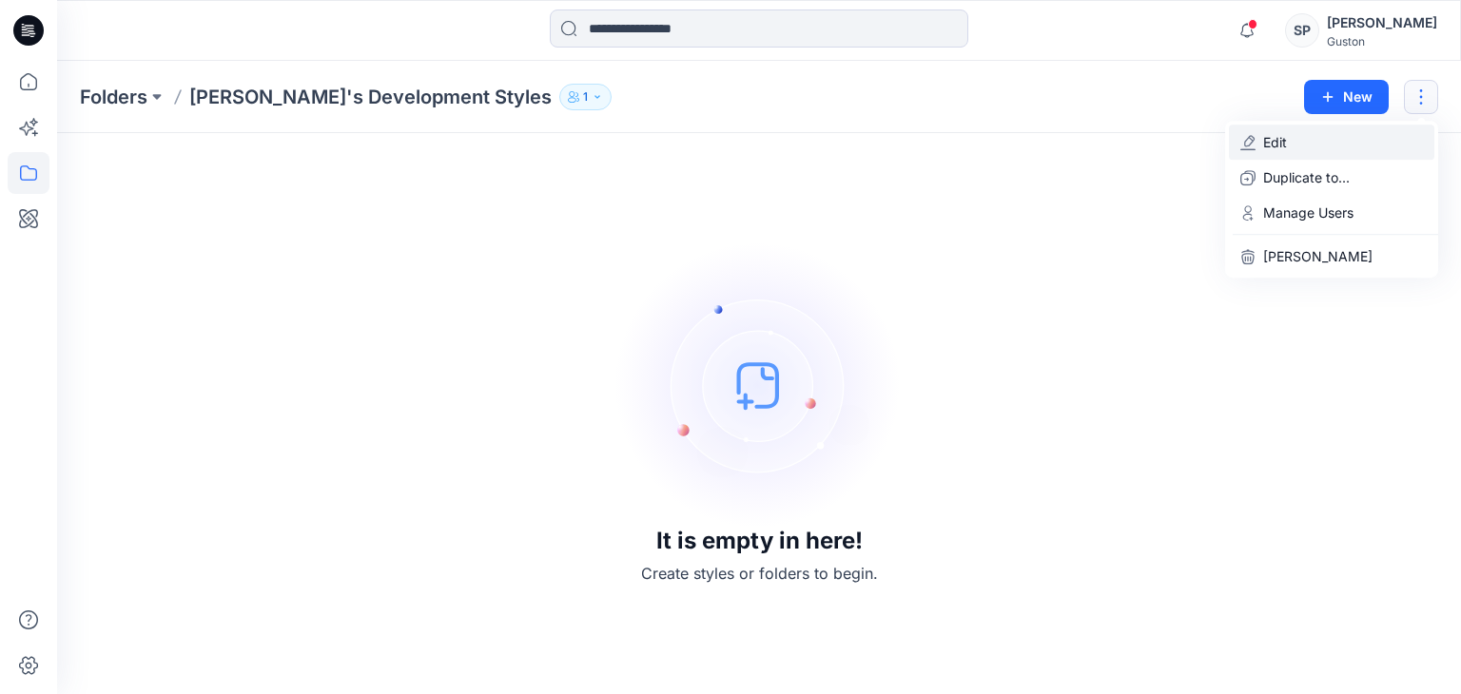
click at [1349, 139] on button "Edit" at bounding box center [1331, 142] width 205 height 35
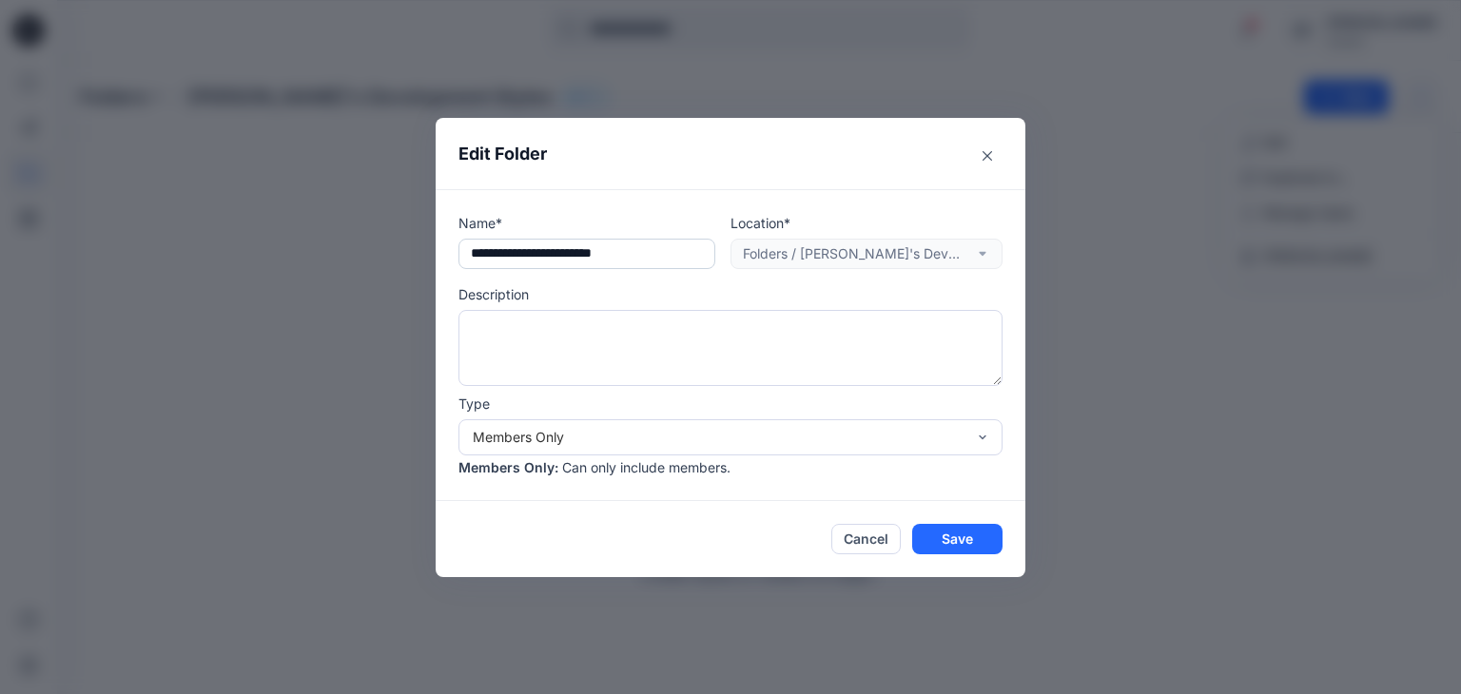
click at [502, 250] on input "**********" at bounding box center [586, 254] width 257 height 30
click at [505, 250] on input "**********" at bounding box center [586, 254] width 257 height 30
click at [949, 520] on footer "Cancel Save" at bounding box center [731, 539] width 590 height 76
click at [950, 534] on button "Save" at bounding box center [957, 539] width 90 height 30
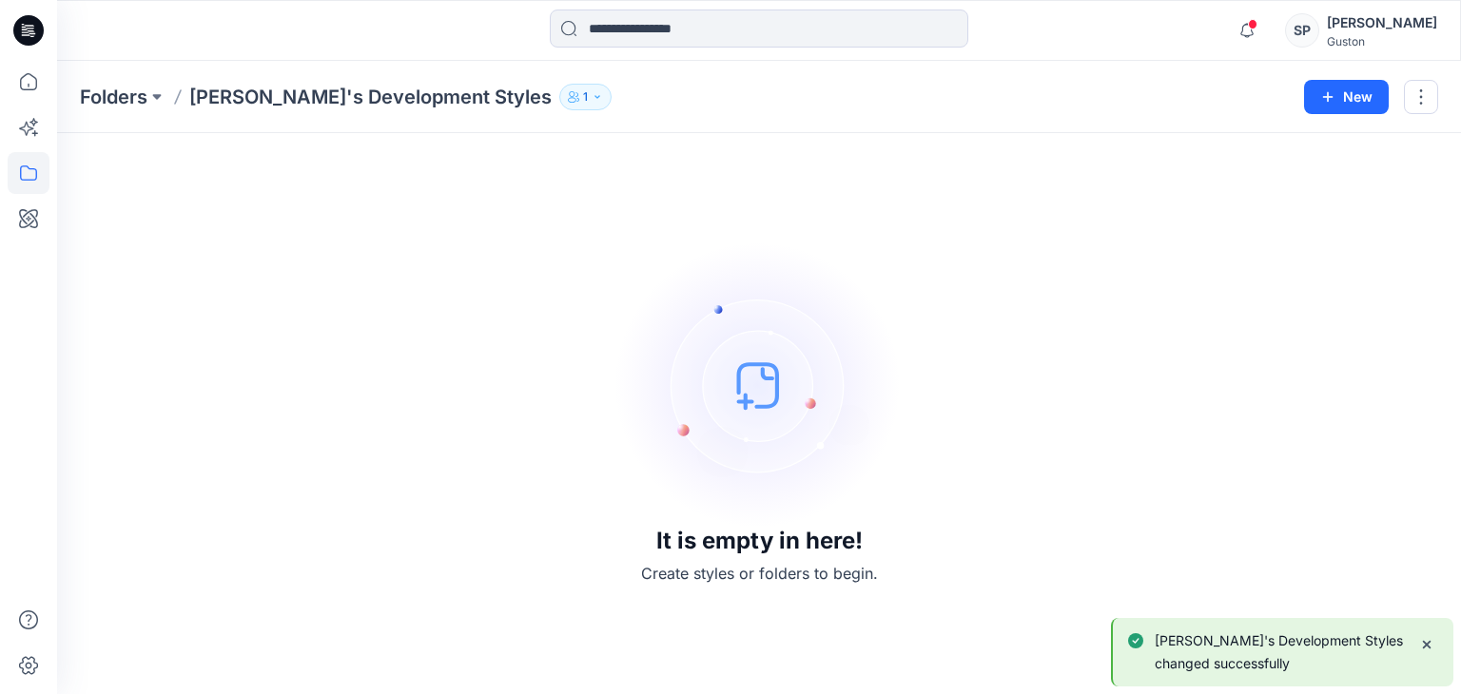
click at [346, 343] on div "It is empty in here! Create styles or folders to begin." at bounding box center [759, 413] width 1358 height 515
click at [109, 95] on p "Folders" at bounding box center [114, 97] width 68 height 27
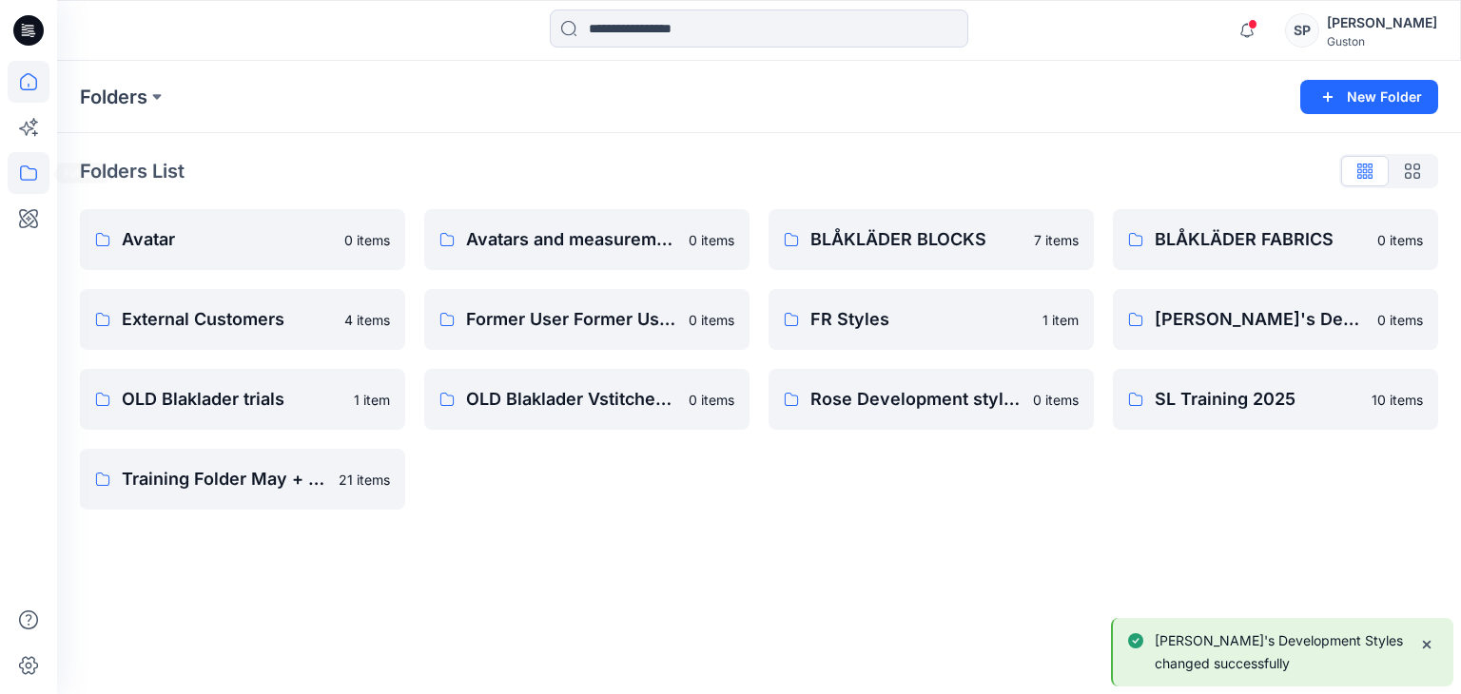
click at [28, 97] on icon at bounding box center [29, 82] width 42 height 42
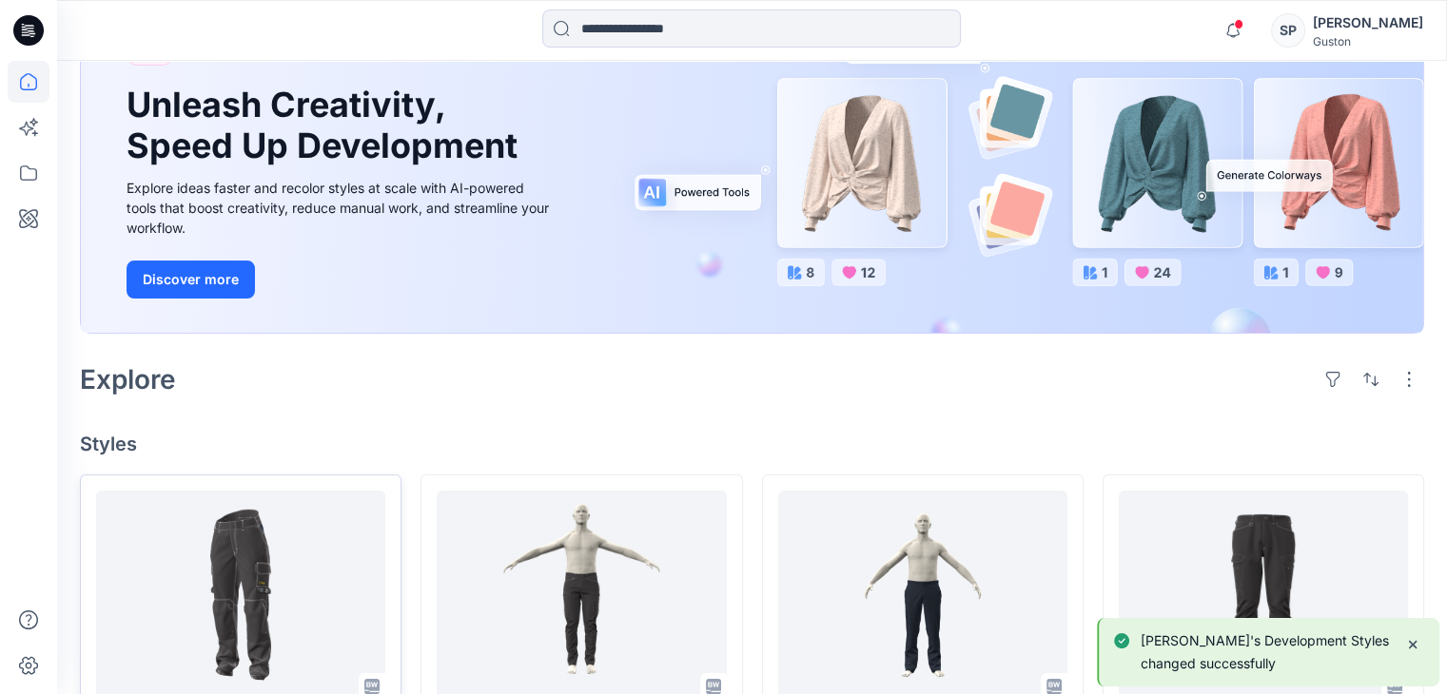
scroll to position [571, 0]
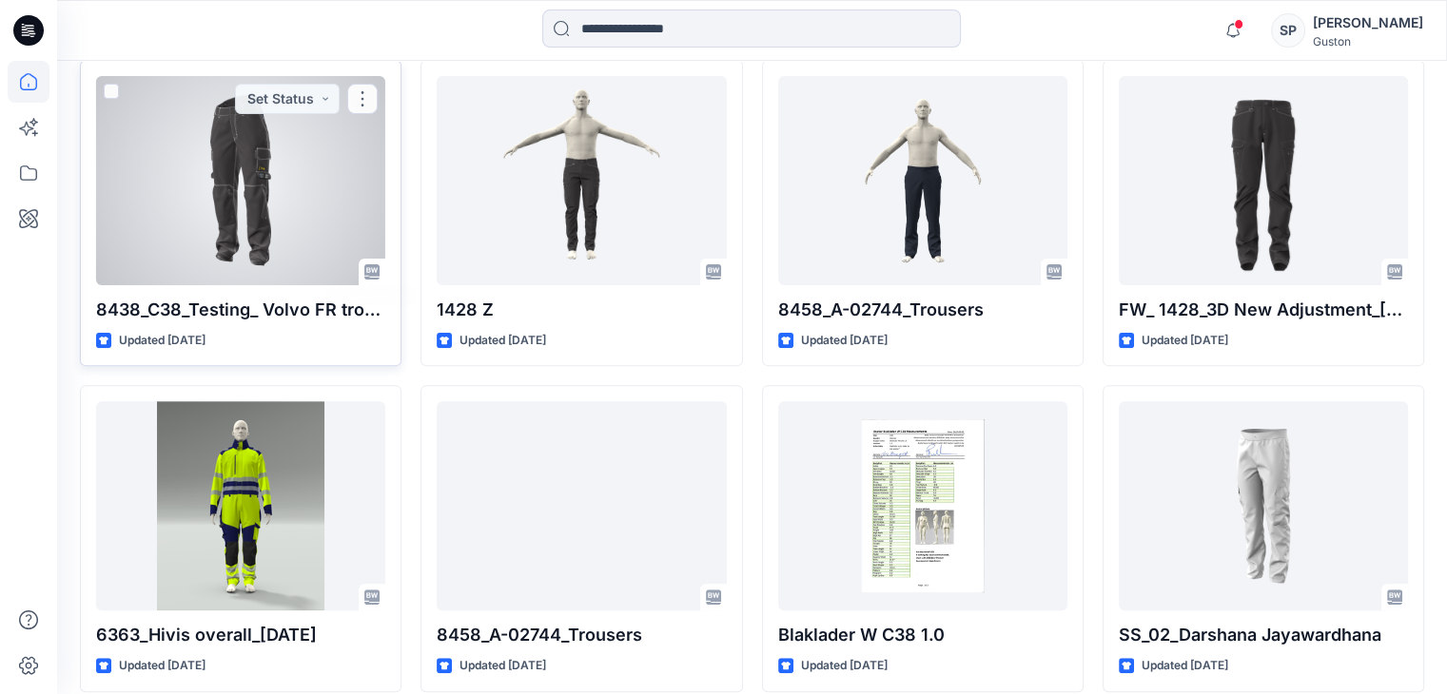
click at [197, 225] on div at bounding box center [240, 180] width 289 height 209
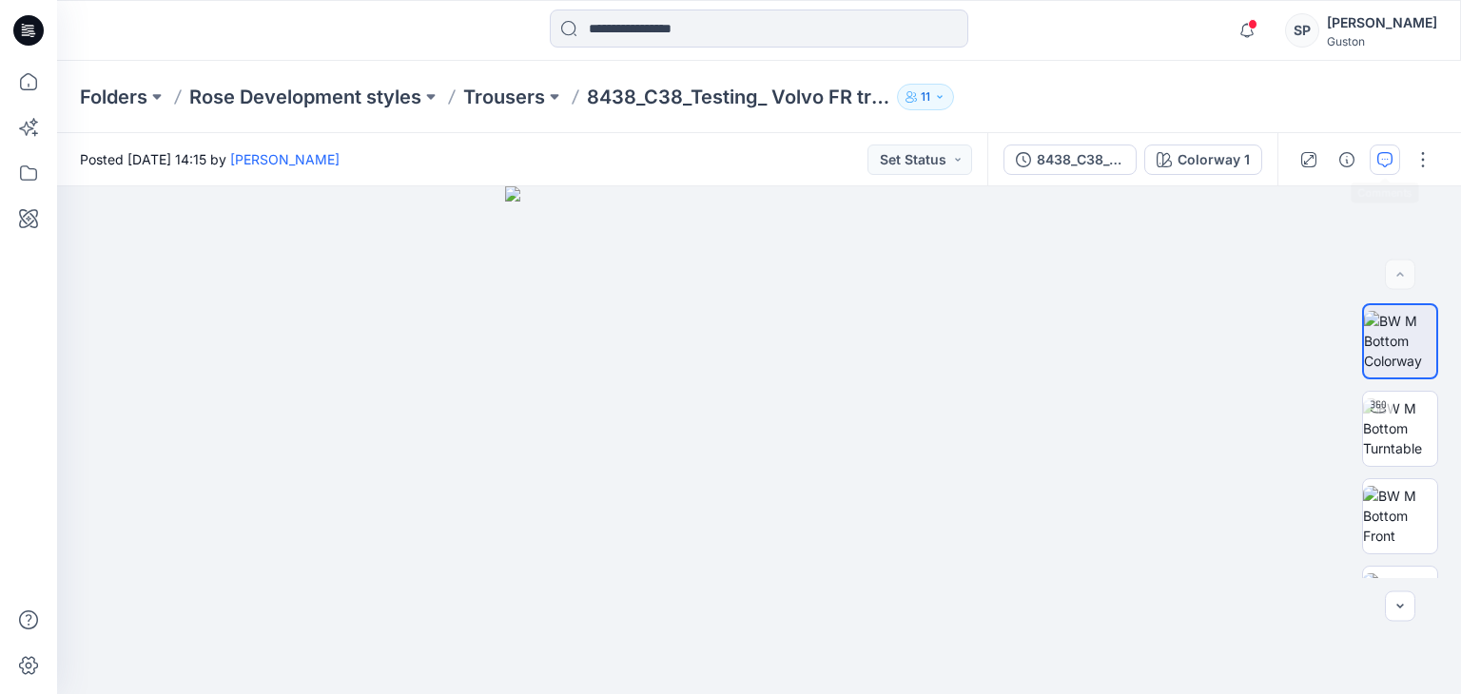
click at [1395, 151] on button "button" at bounding box center [1385, 160] width 30 height 30
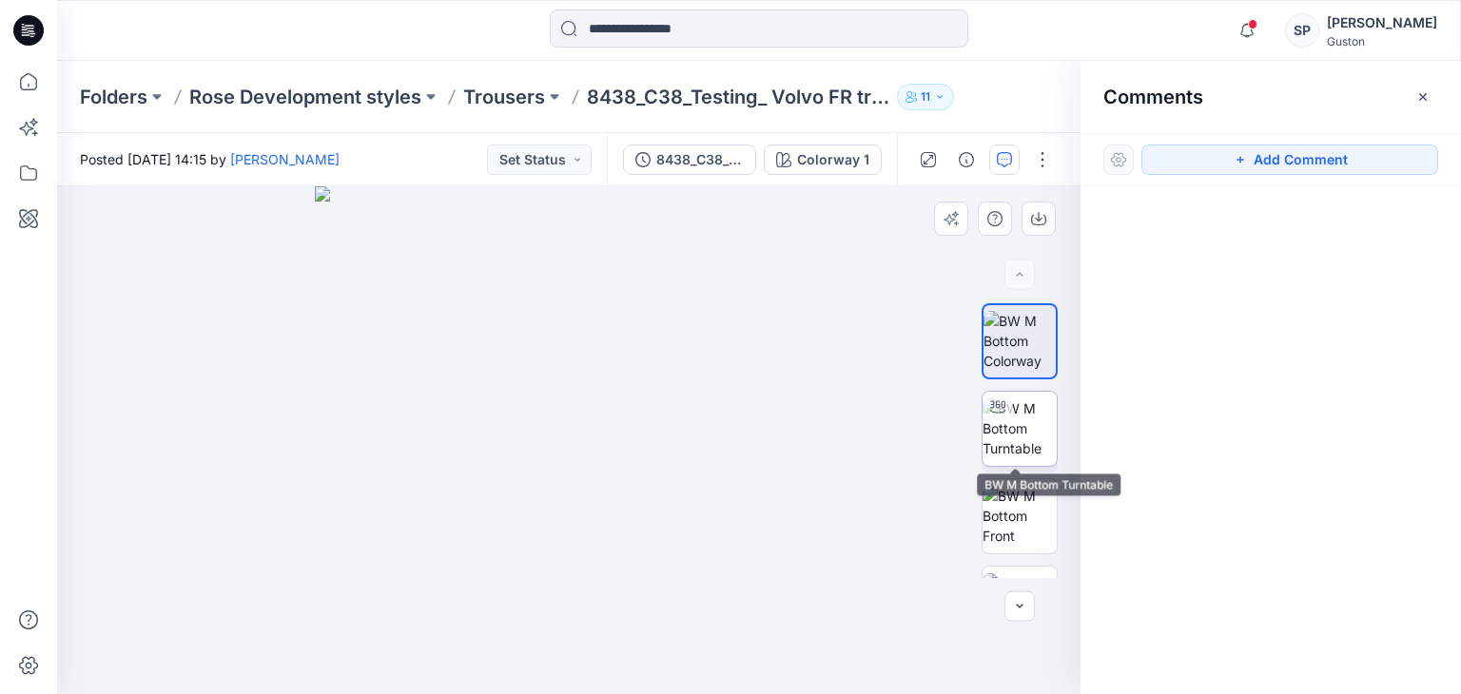
click at [1011, 418] on img at bounding box center [1019, 428] width 74 height 60
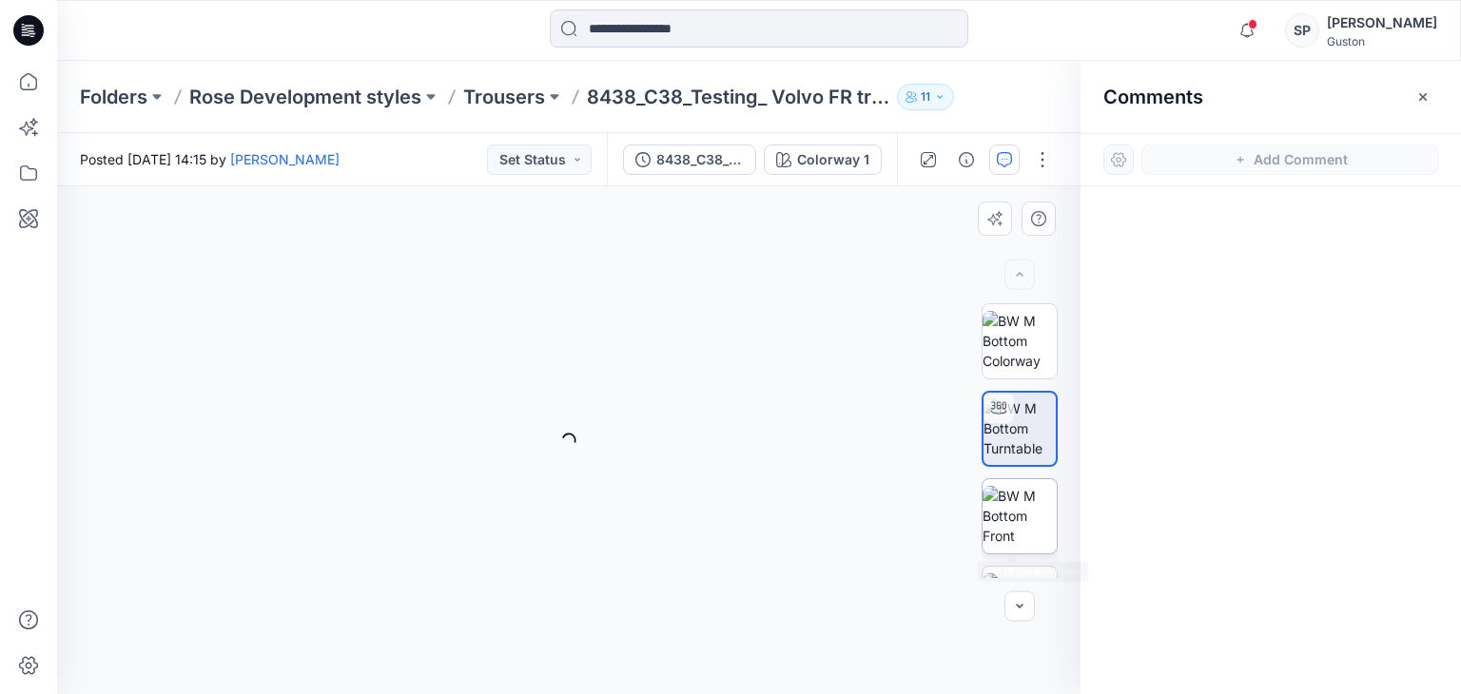
click at [1017, 507] on img at bounding box center [1019, 516] width 74 height 60
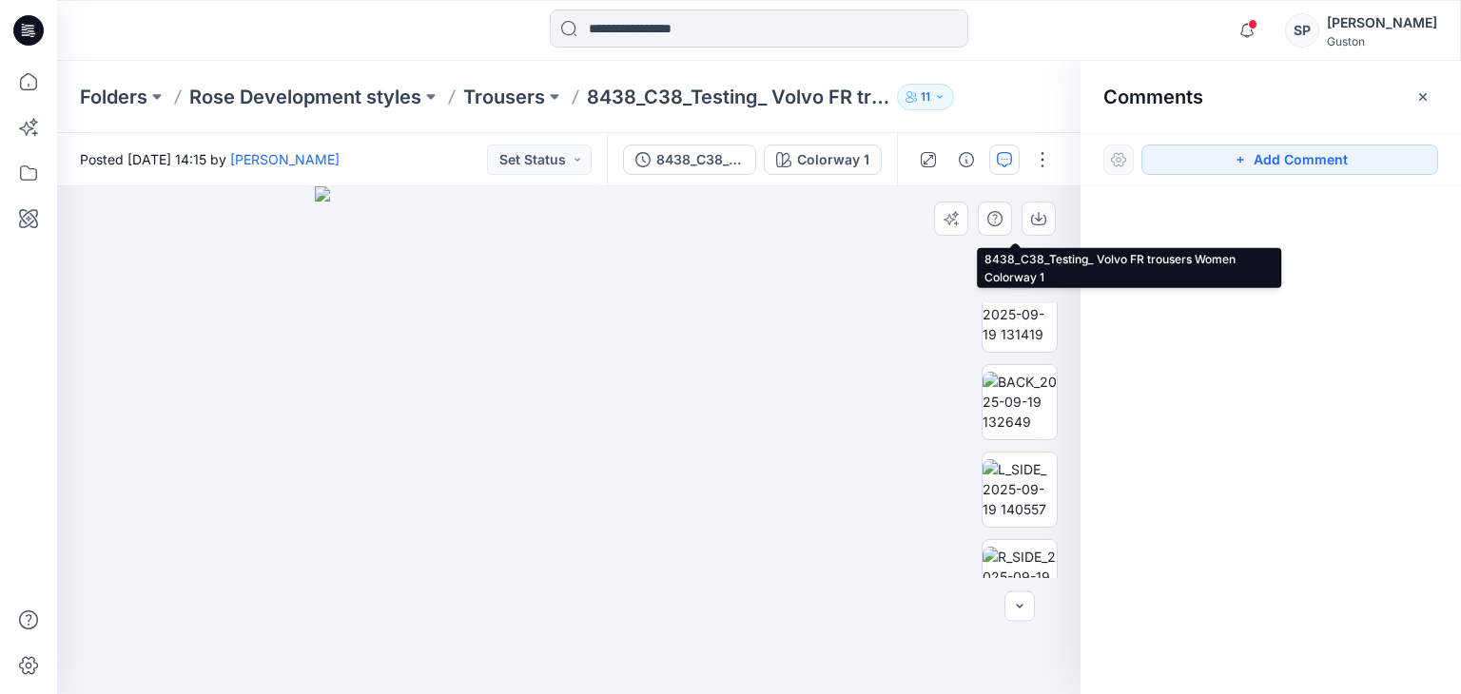
scroll to position [589, 0]
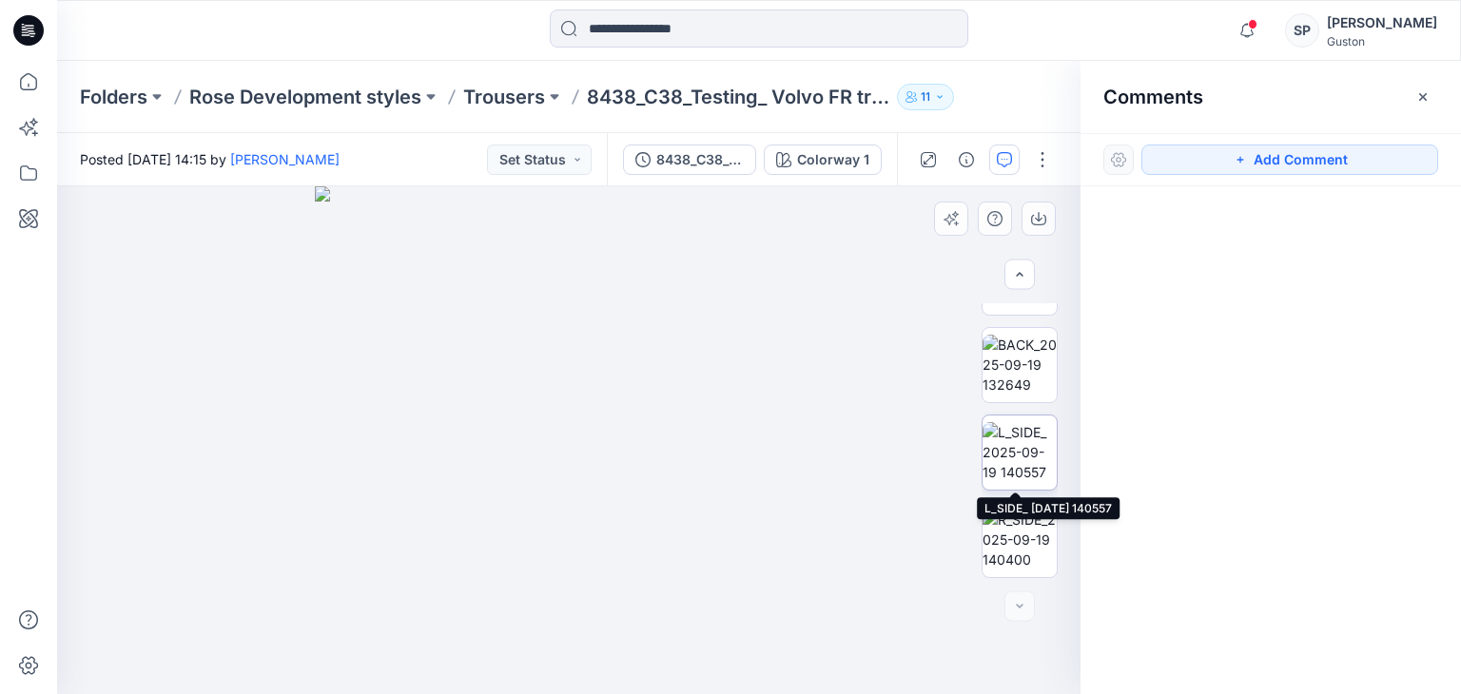
click at [1006, 450] on img at bounding box center [1019, 452] width 74 height 60
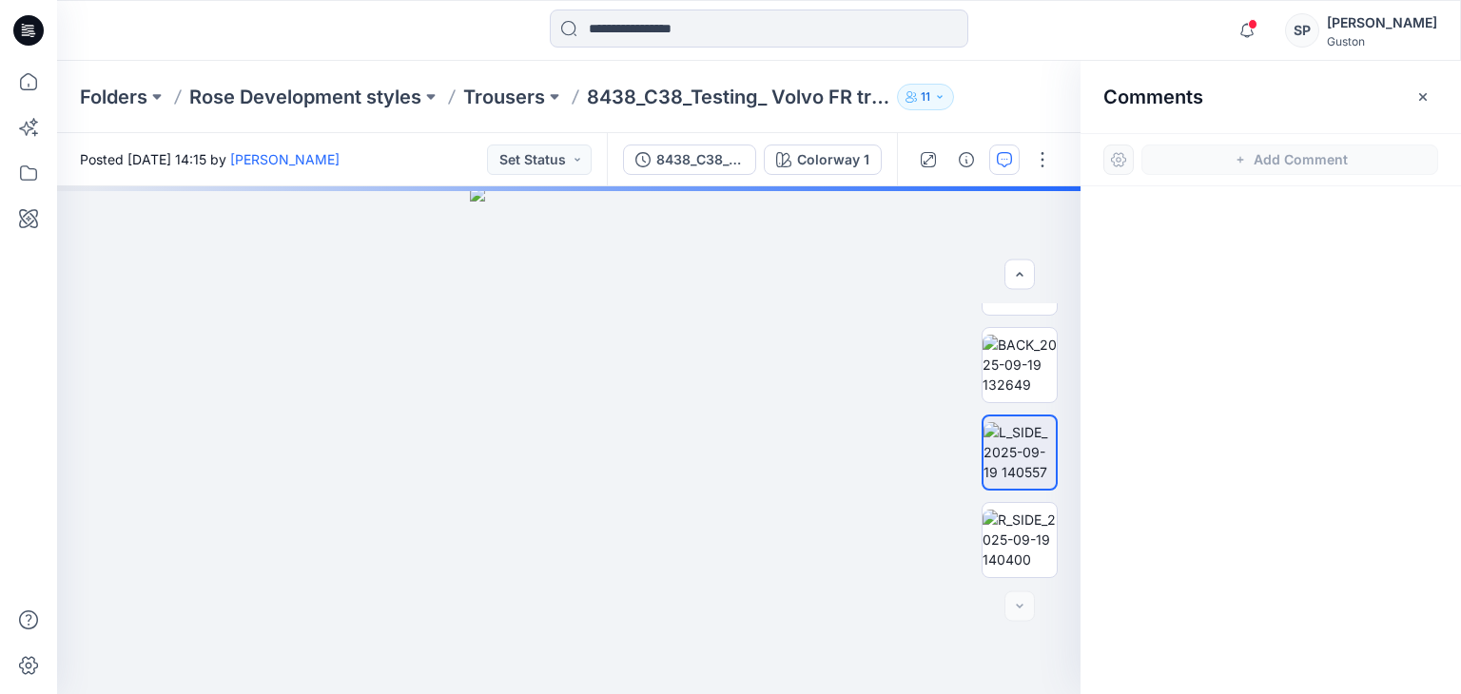
click at [562, 176] on div "Posted Friday, September 19, 2025 14:15 by Tharindu Lakmal Perera Set Status" at bounding box center [332, 159] width 550 height 52
click at [563, 158] on button "Set Status" at bounding box center [539, 160] width 105 height 30
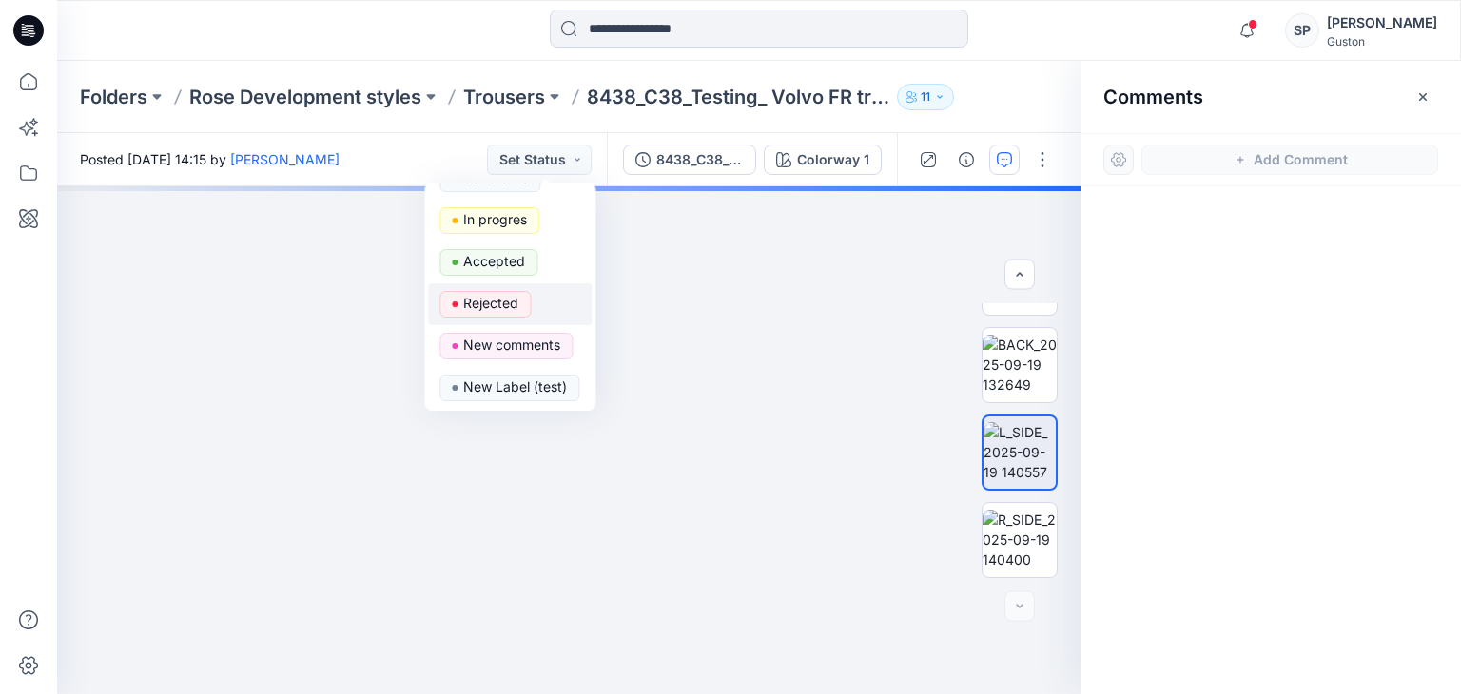
scroll to position [30, 0]
click at [810, 300] on div at bounding box center [568, 440] width 1023 height 508
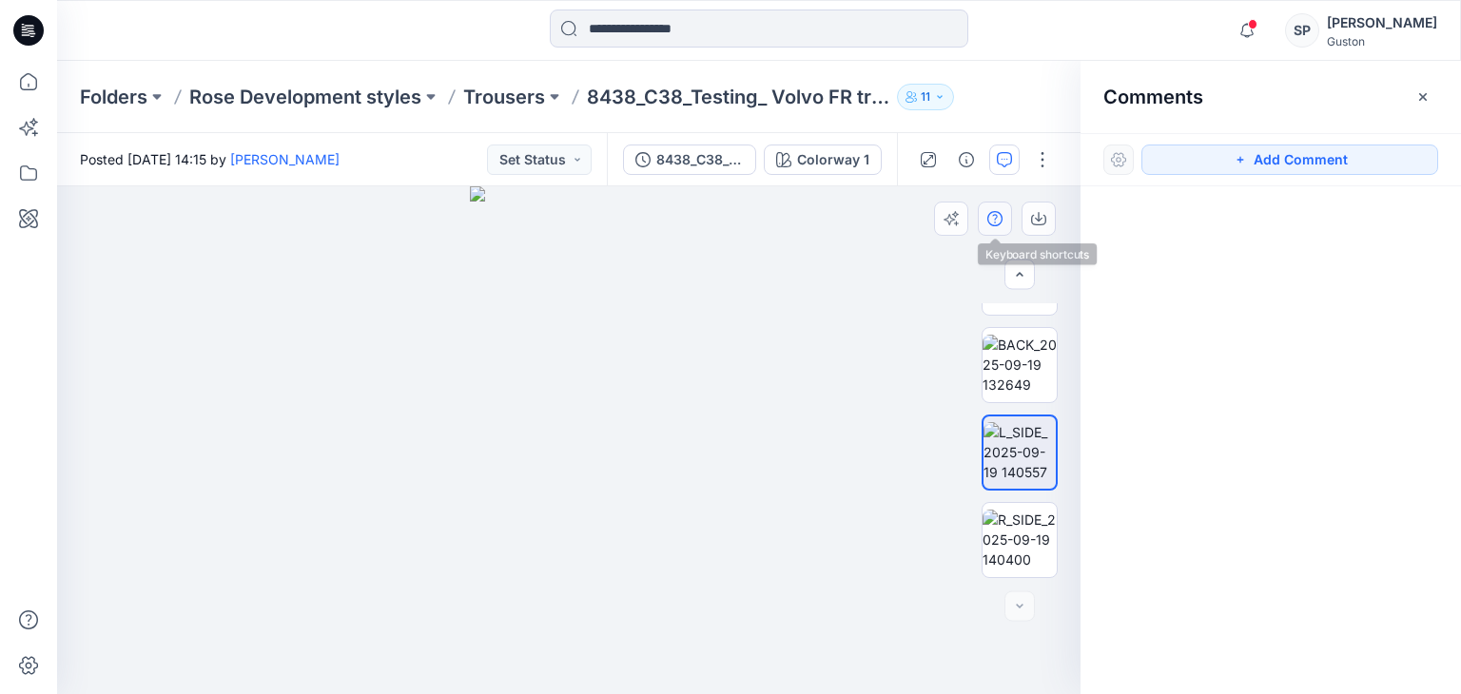
click at [983, 232] on button "button" at bounding box center [995, 219] width 34 height 34
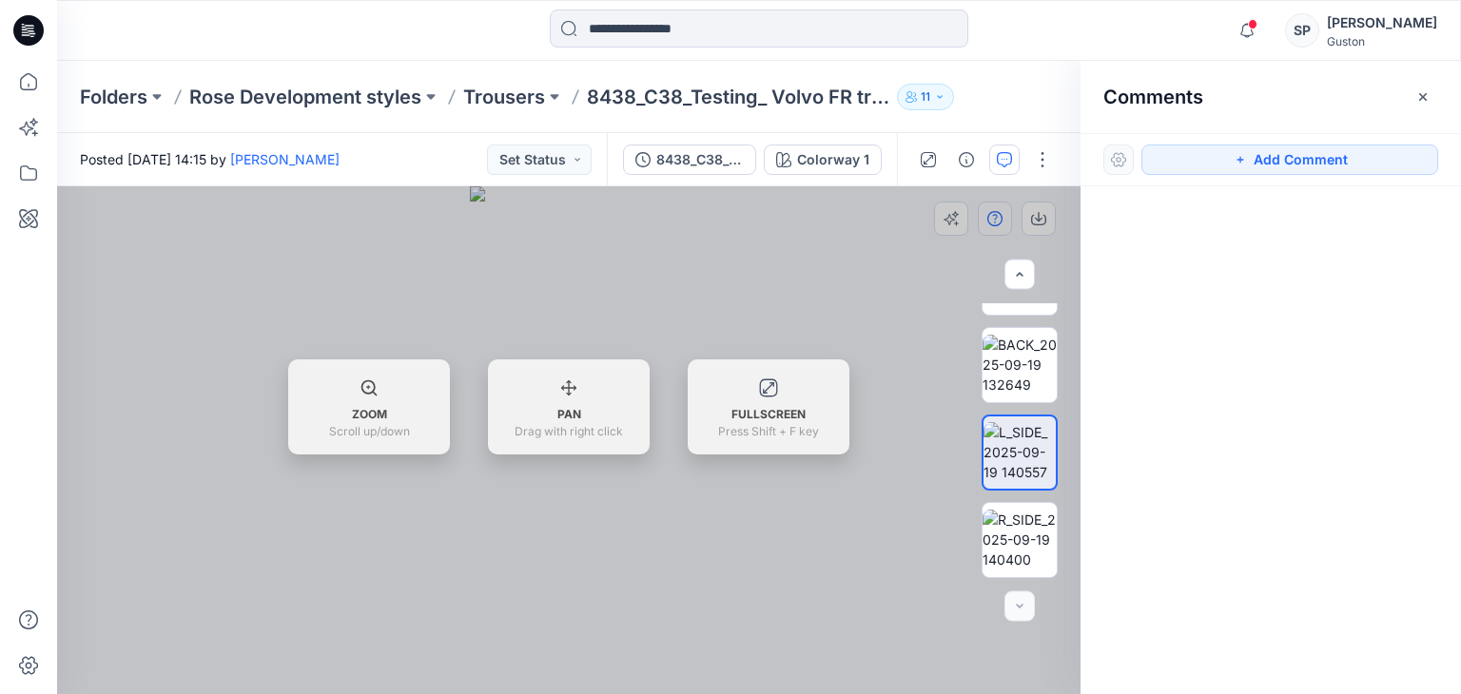
click at [983, 232] on div at bounding box center [568, 440] width 1023 height 508
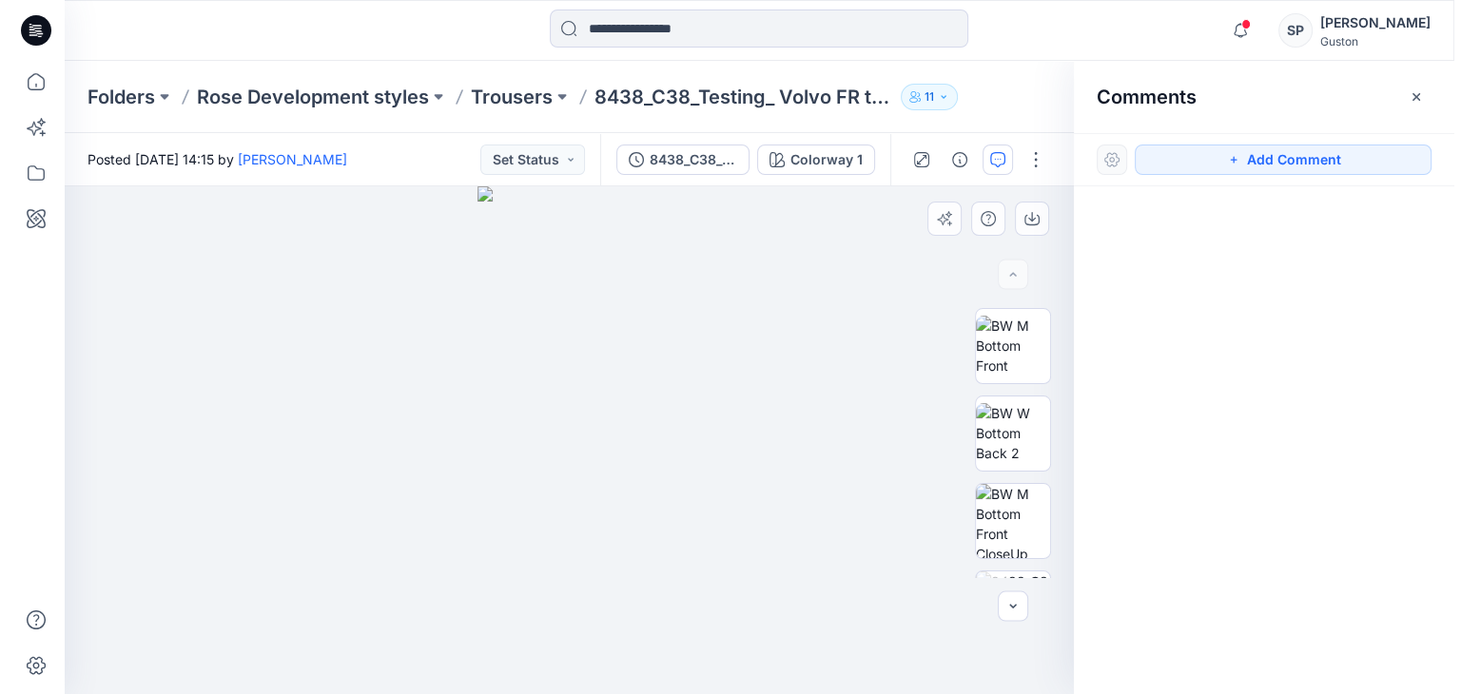
scroll to position [0, 0]
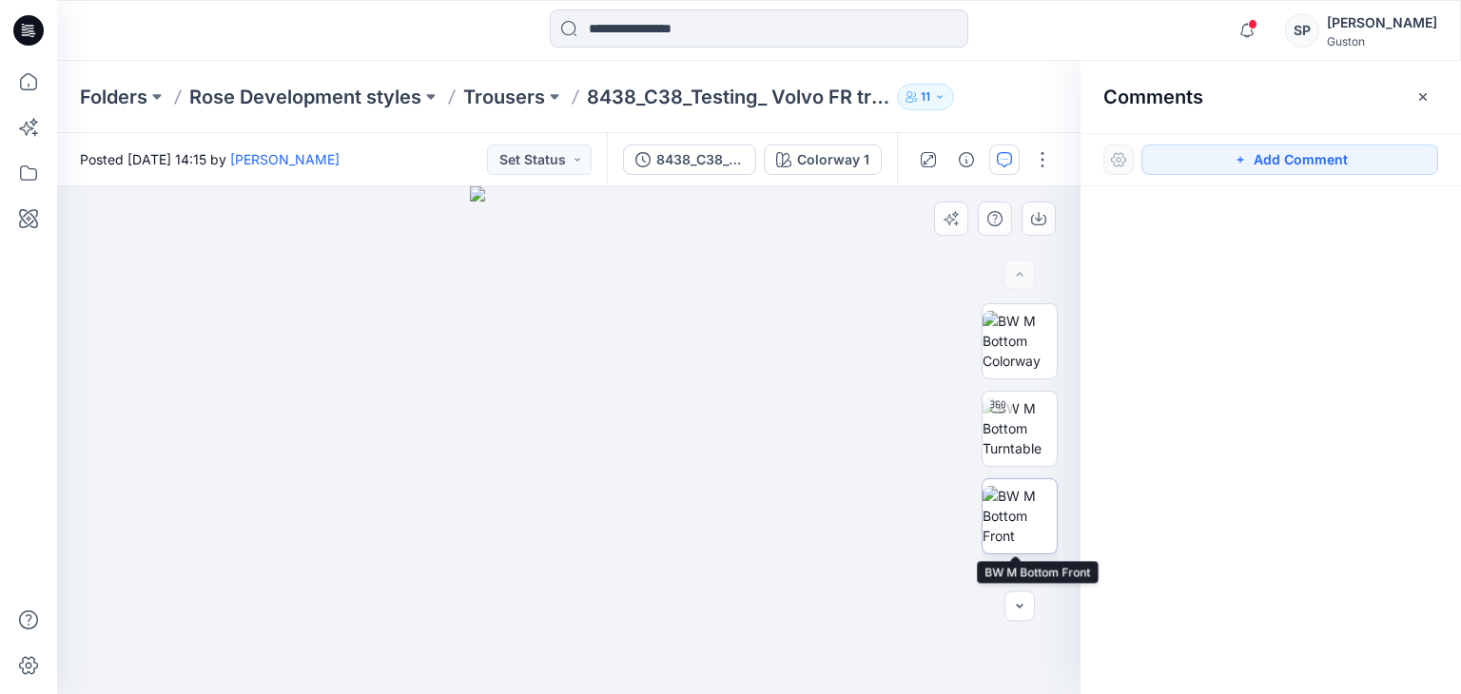
click at [1034, 486] on img at bounding box center [1019, 516] width 74 height 60
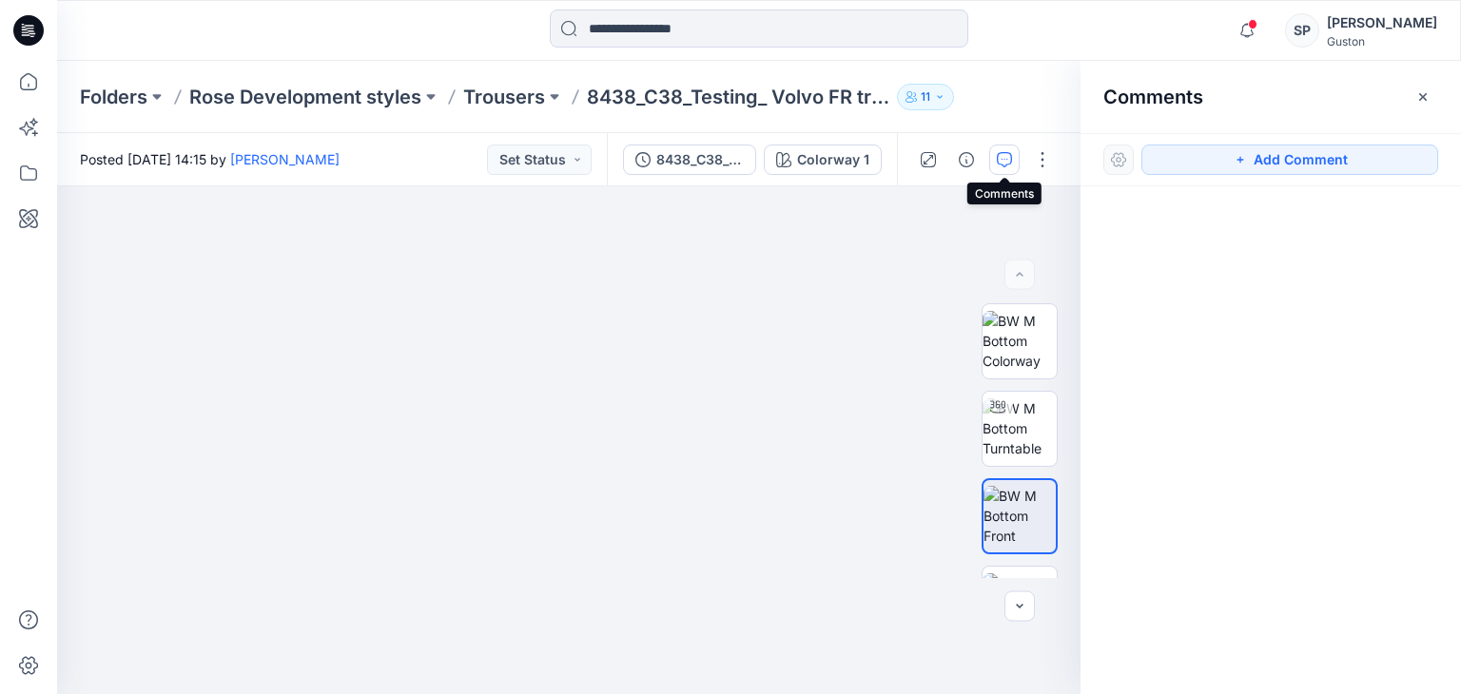
click at [1017, 159] on button "button" at bounding box center [1004, 160] width 30 height 30
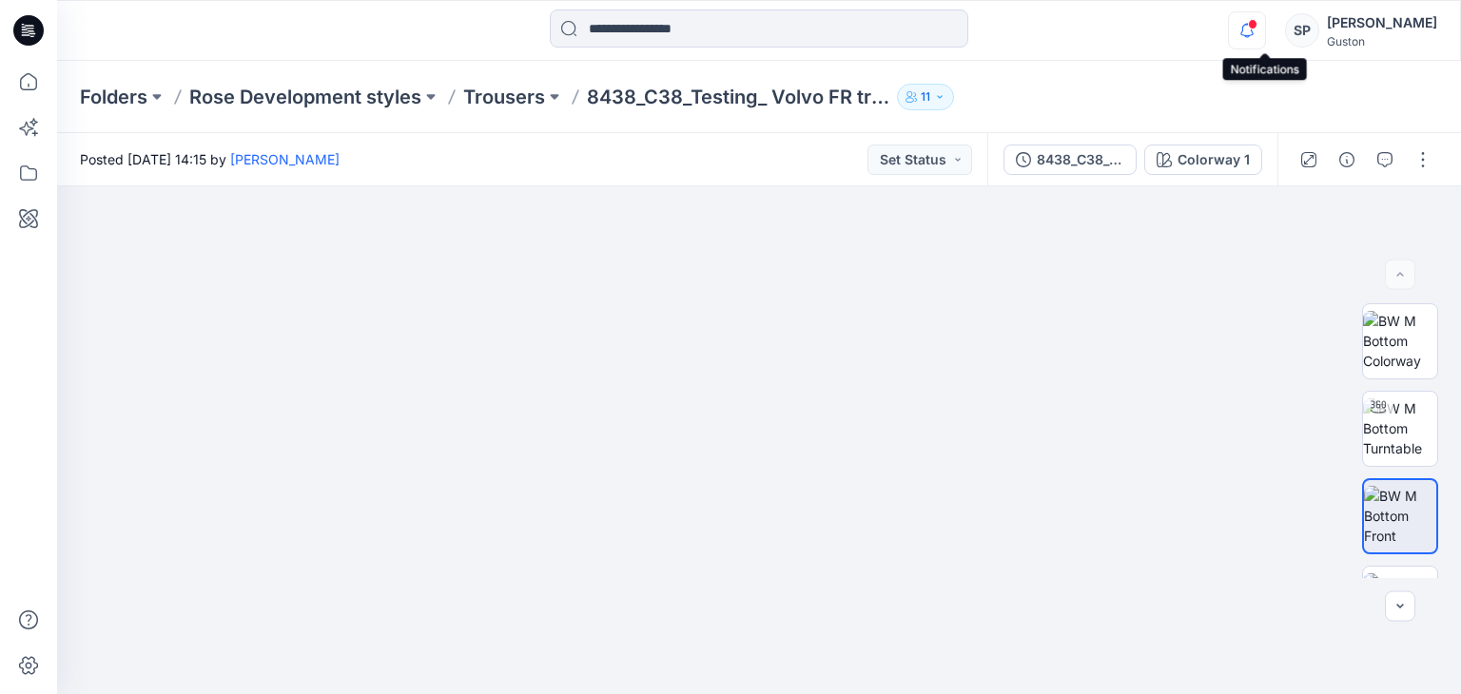
click at [1265, 12] on icon "button" at bounding box center [1247, 30] width 36 height 38
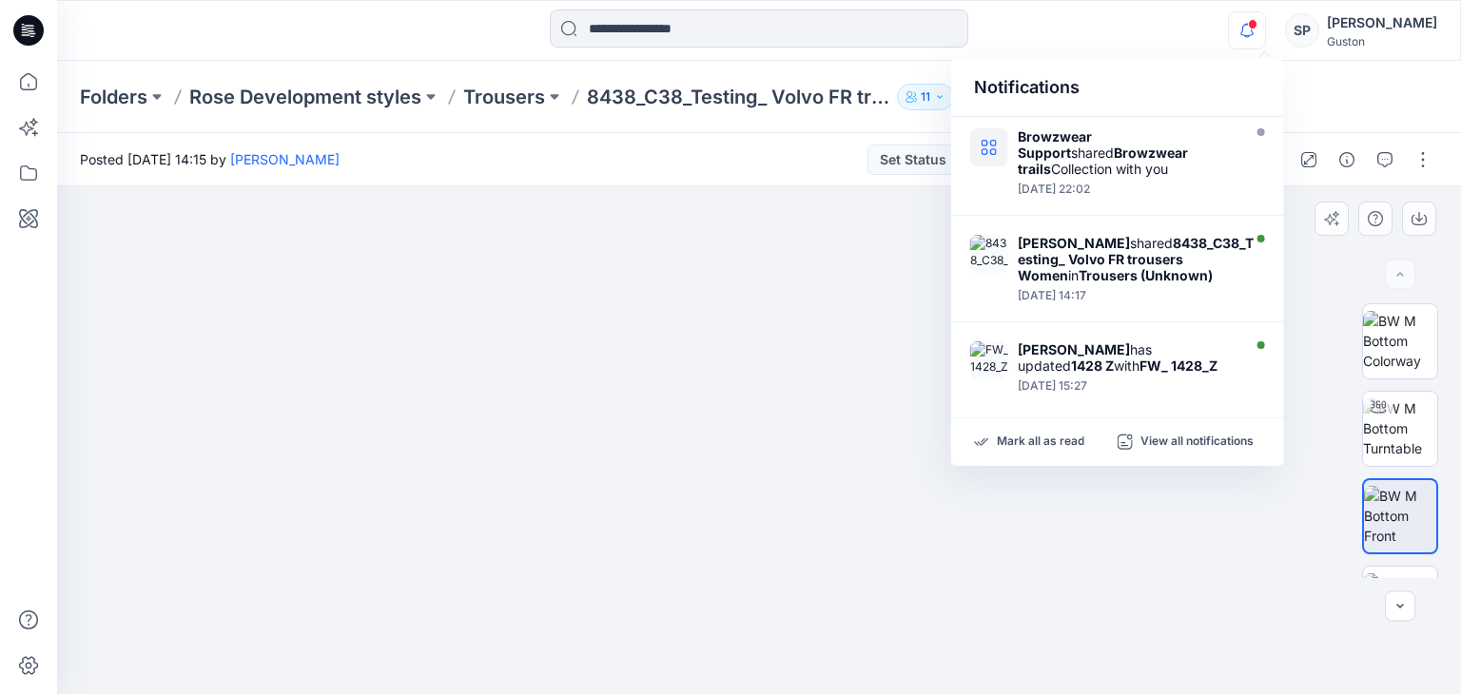
click at [383, 384] on img at bounding box center [758, 262] width 1221 height 865
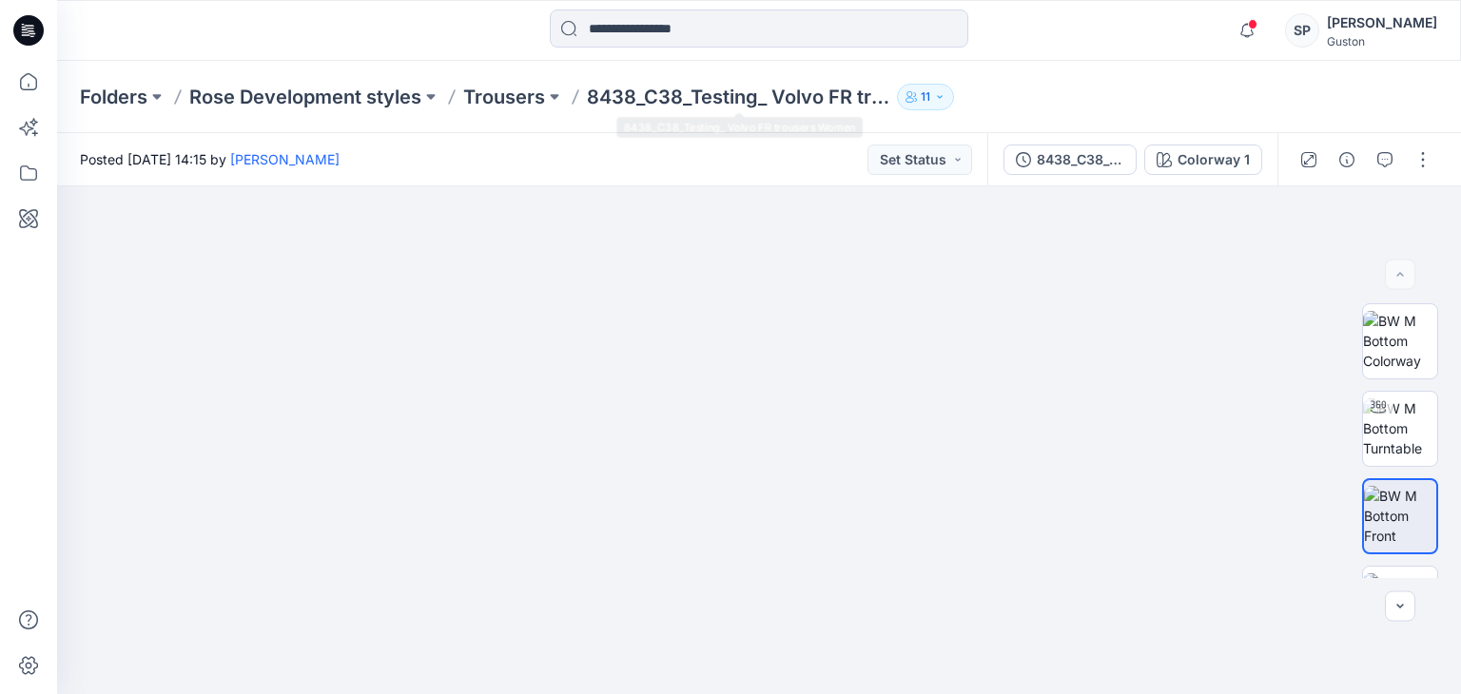
click at [533, 111] on div "Folders Rose Development styles Trousers 8438_C38_Testing_ Volvo FR trousers Wo…" at bounding box center [759, 97] width 1404 height 72
click at [533, 102] on p "Trousers" at bounding box center [504, 97] width 82 height 27
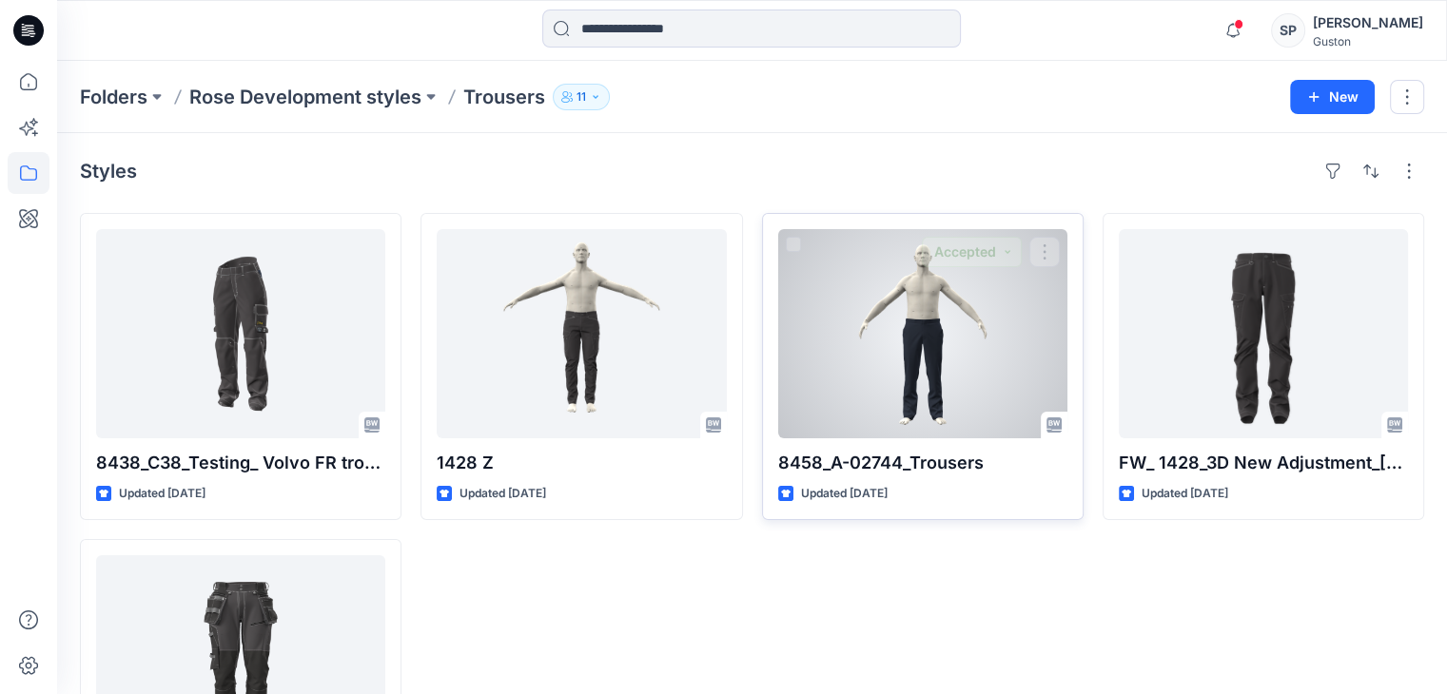
click at [939, 471] on p "8458_A-02744_Trousers" at bounding box center [922, 463] width 289 height 27
click at [882, 371] on div at bounding box center [922, 333] width 289 height 209
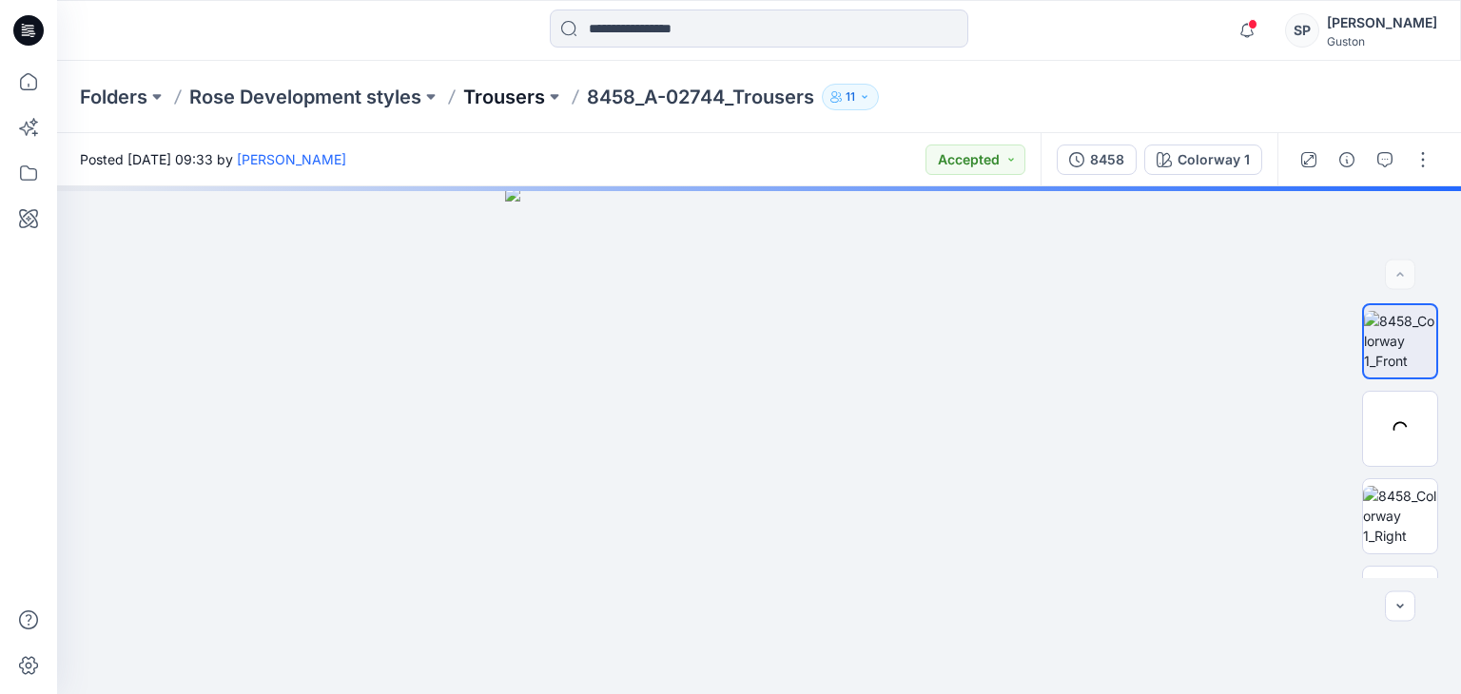
click at [476, 89] on p "Trousers" at bounding box center [504, 97] width 82 height 27
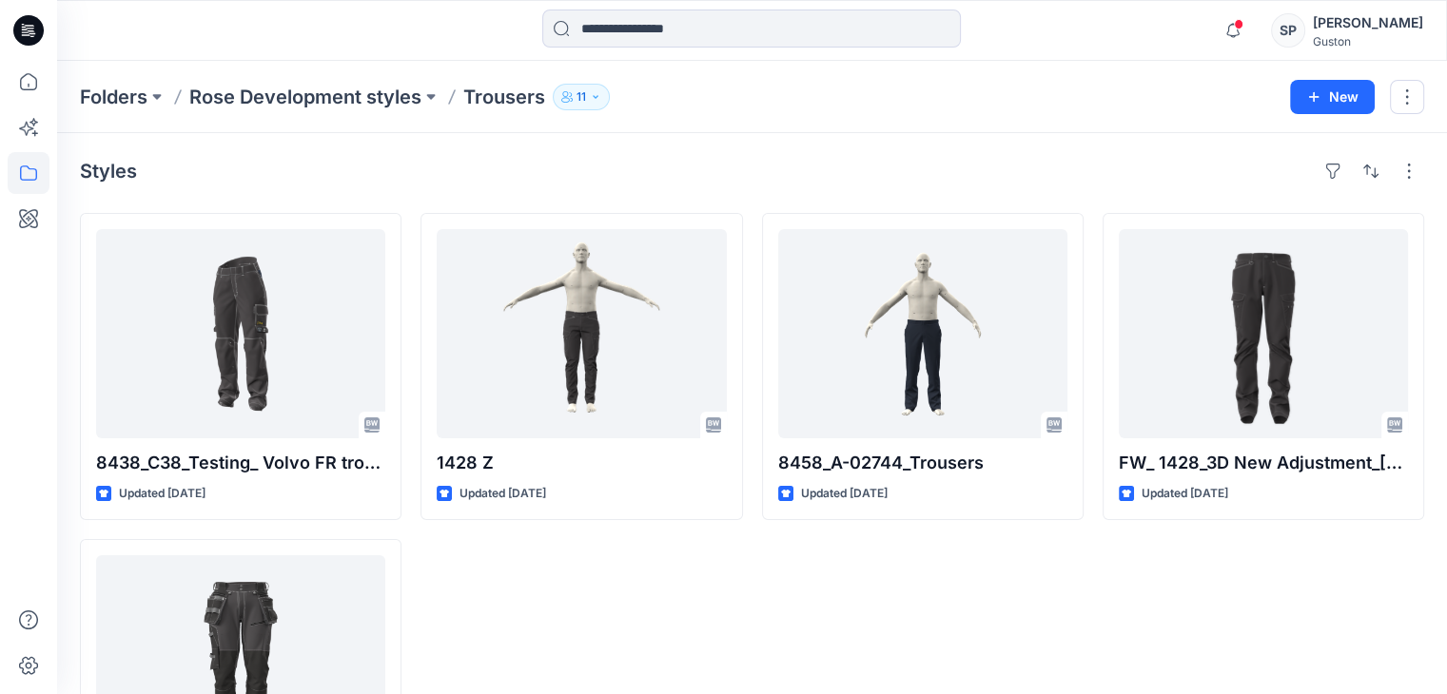
click at [84, 111] on div "Folders Rose Development styles Trousers 11 New" at bounding box center [752, 97] width 1390 height 72
click at [97, 90] on p "Folders" at bounding box center [114, 97] width 68 height 27
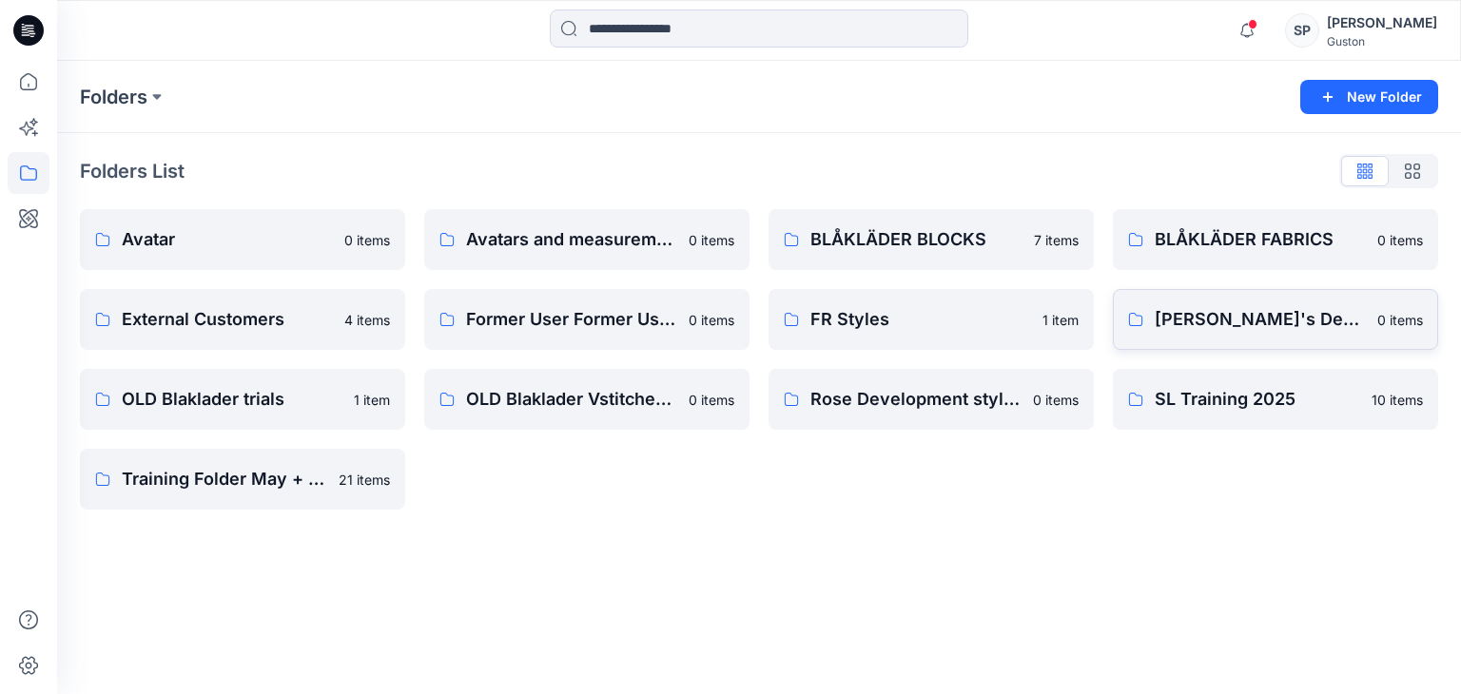
click at [1149, 310] on link "Nina's Development Styles 0 items" at bounding box center [1275, 319] width 325 height 61
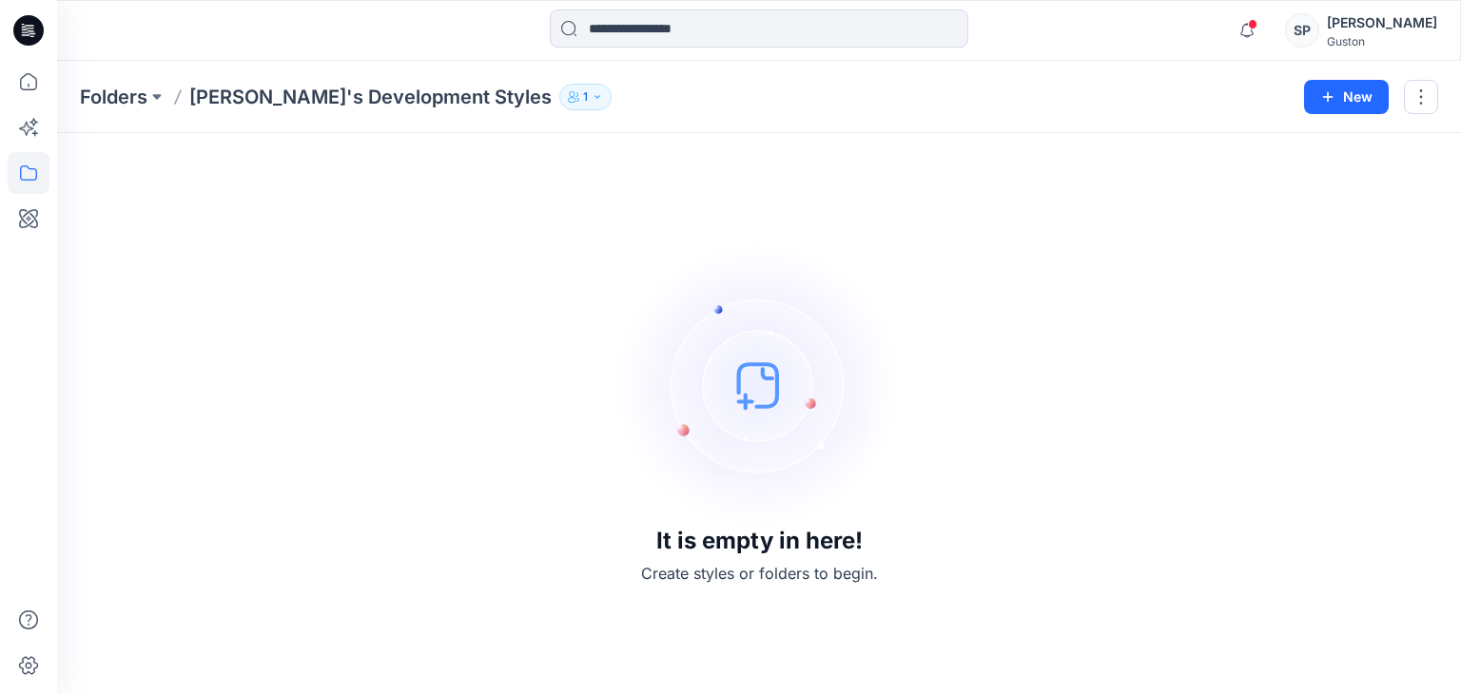
click at [112, 111] on div "Folders Nina's Development Styles 1 New" at bounding box center [759, 97] width 1404 height 72
click at [118, 90] on p "Folders" at bounding box center [114, 97] width 68 height 27
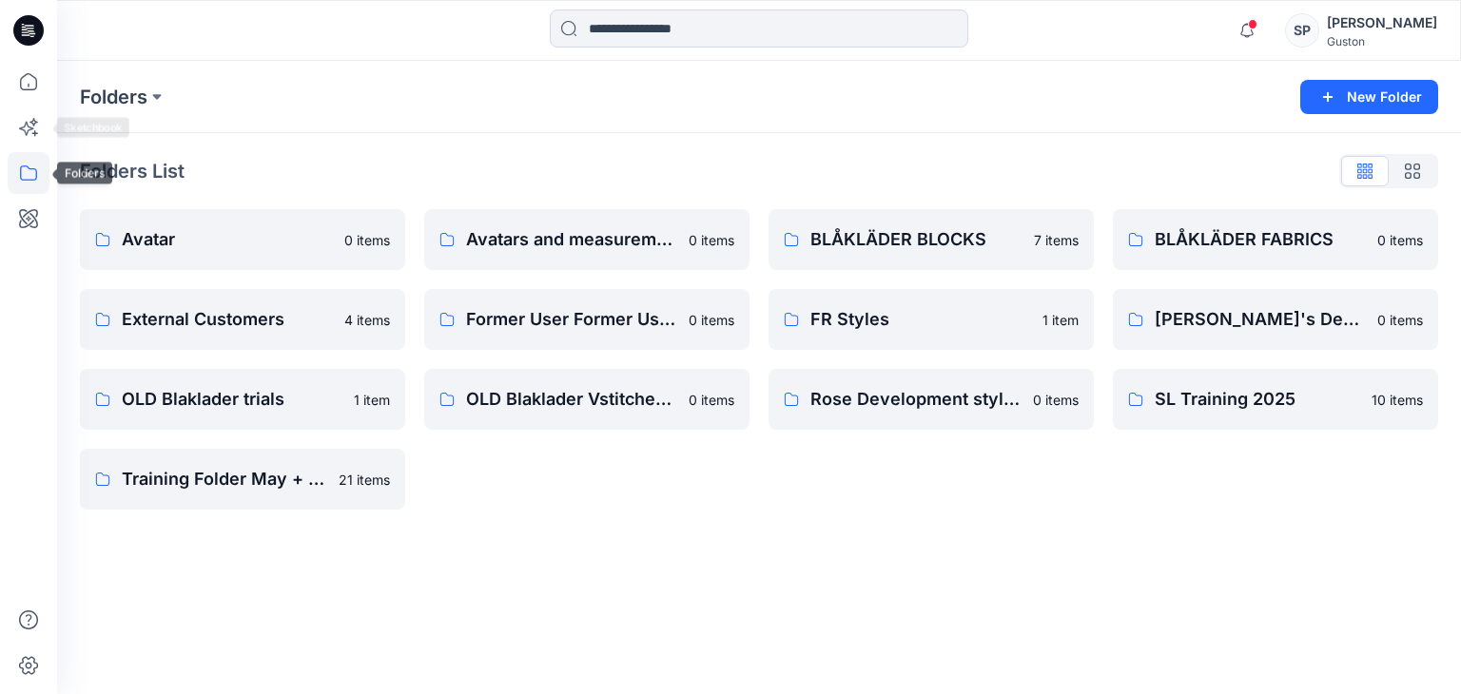
click at [23, 179] on icon at bounding box center [29, 173] width 42 height 42
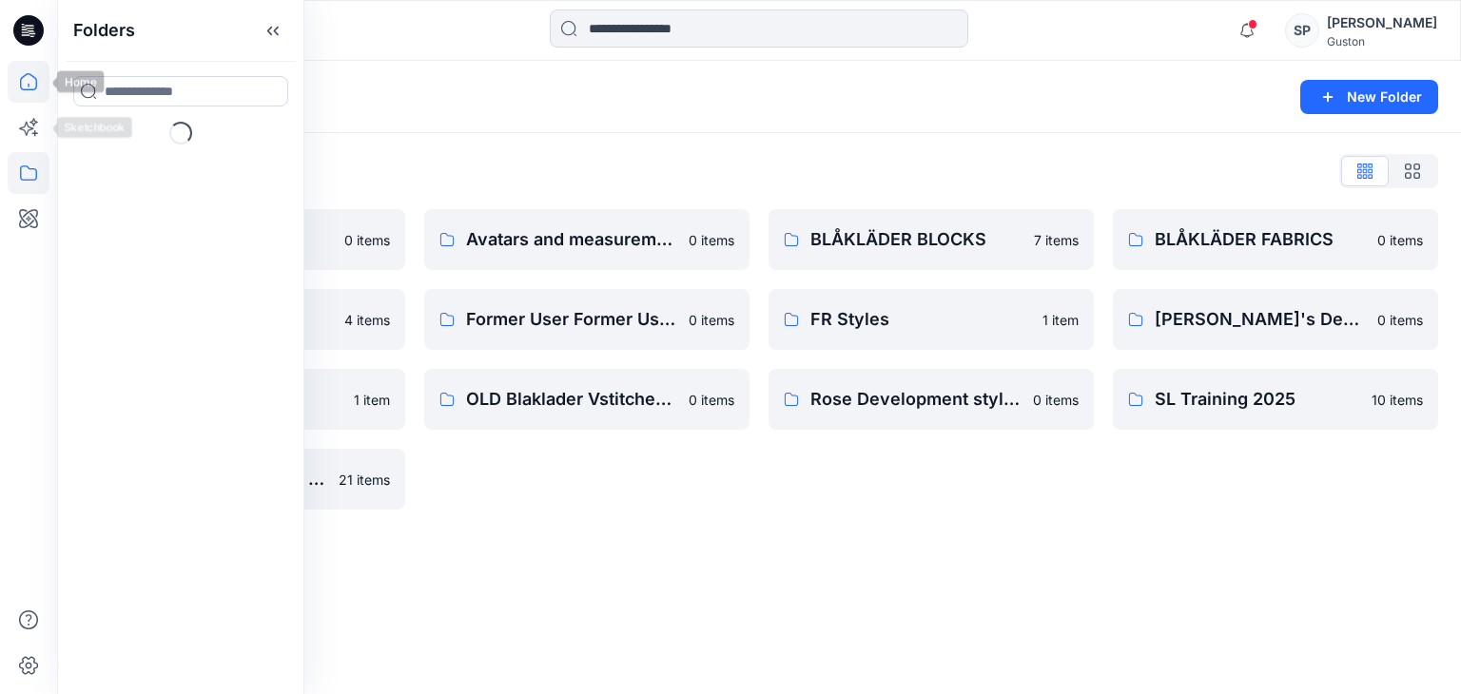
click at [36, 87] on icon at bounding box center [28, 81] width 17 height 17
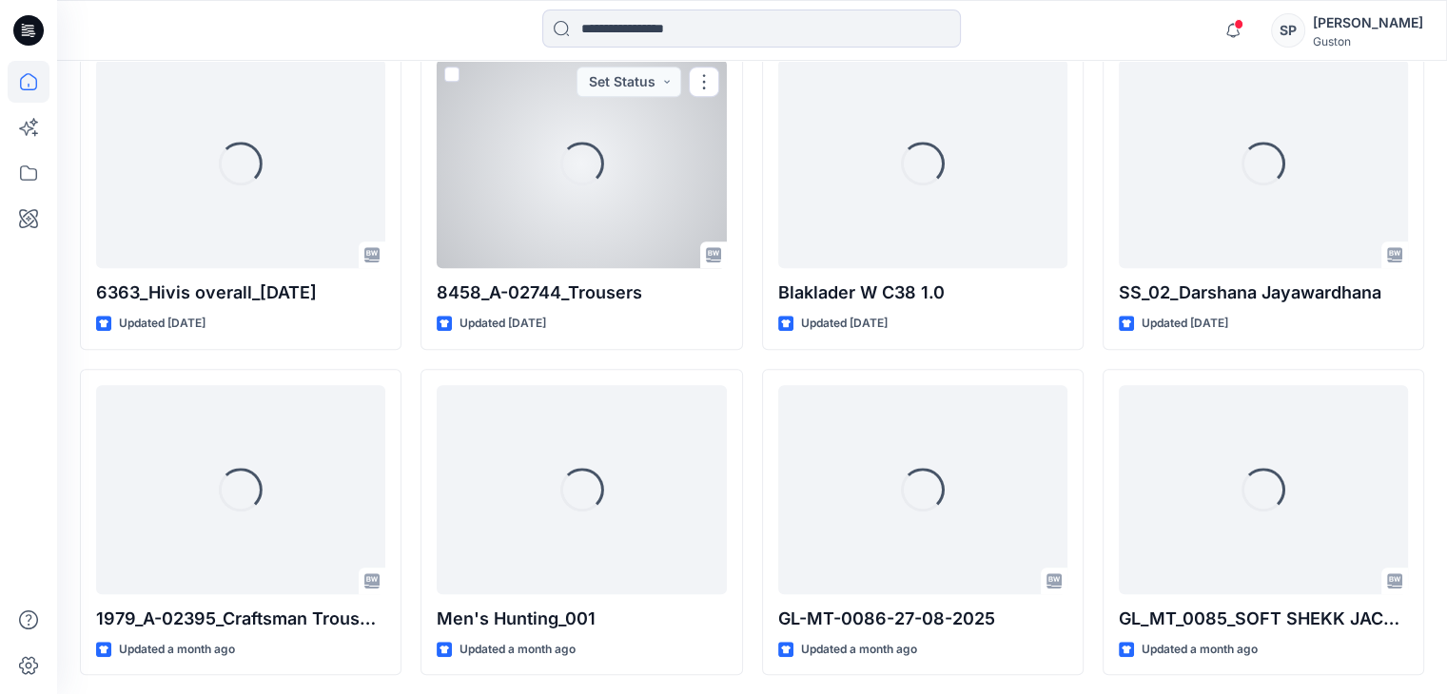
scroll to position [951, 0]
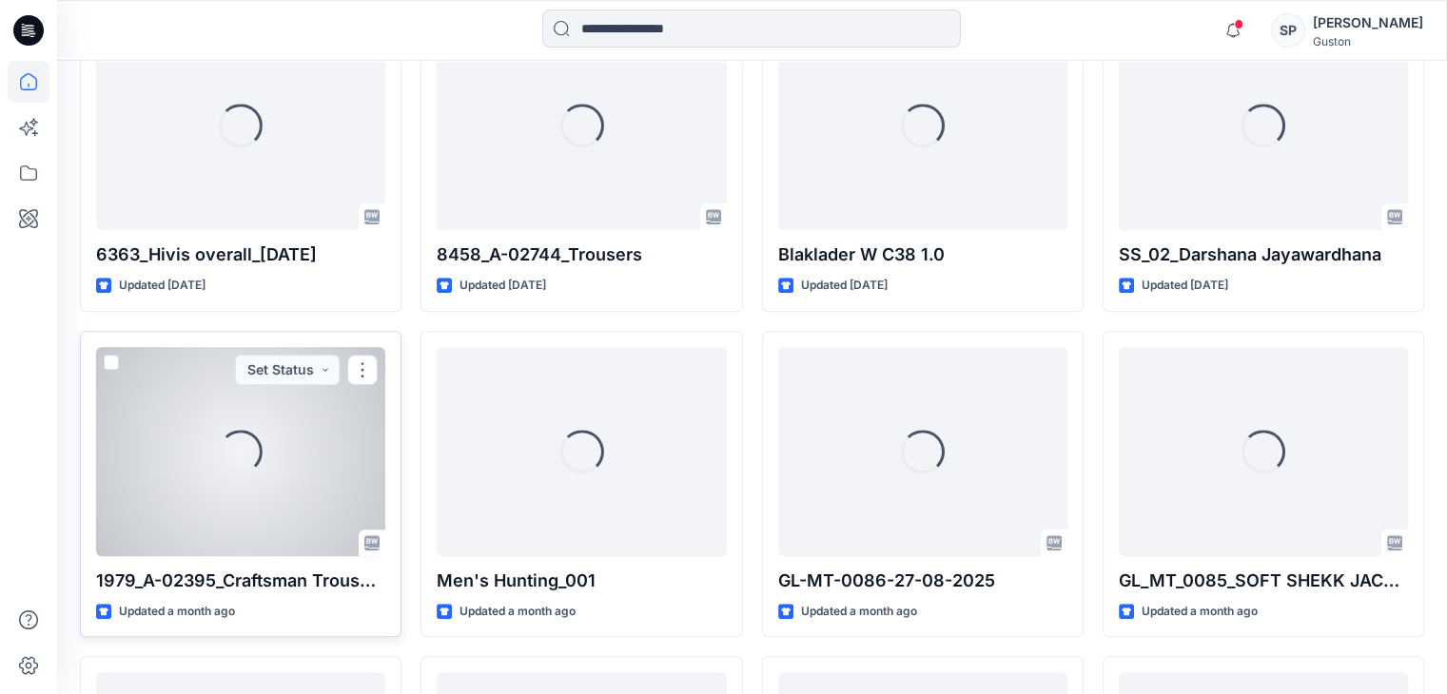
click at [271, 557] on div "Loading... 1979_A-02395_Craftsman Trousers Striker Updated a month ago Set Stat…" at bounding box center [240, 484] width 321 height 307
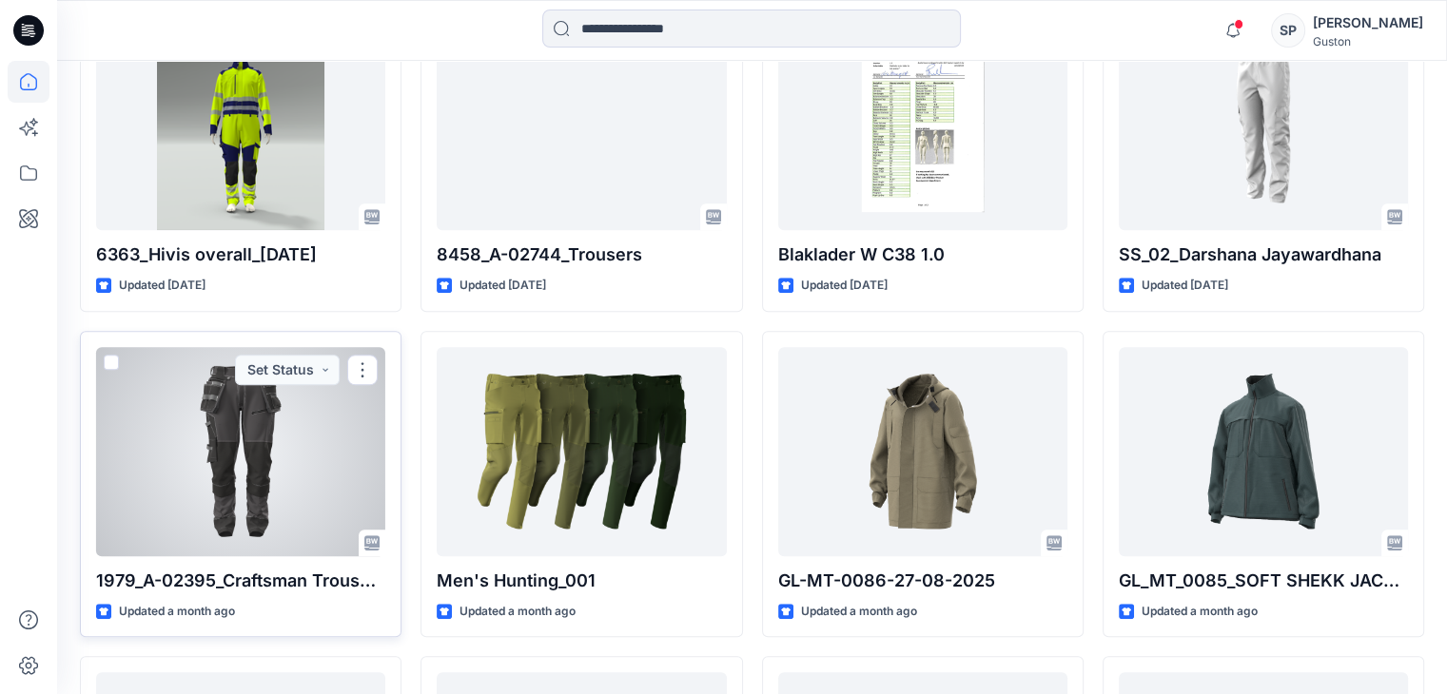
click at [266, 517] on div at bounding box center [240, 451] width 289 height 209
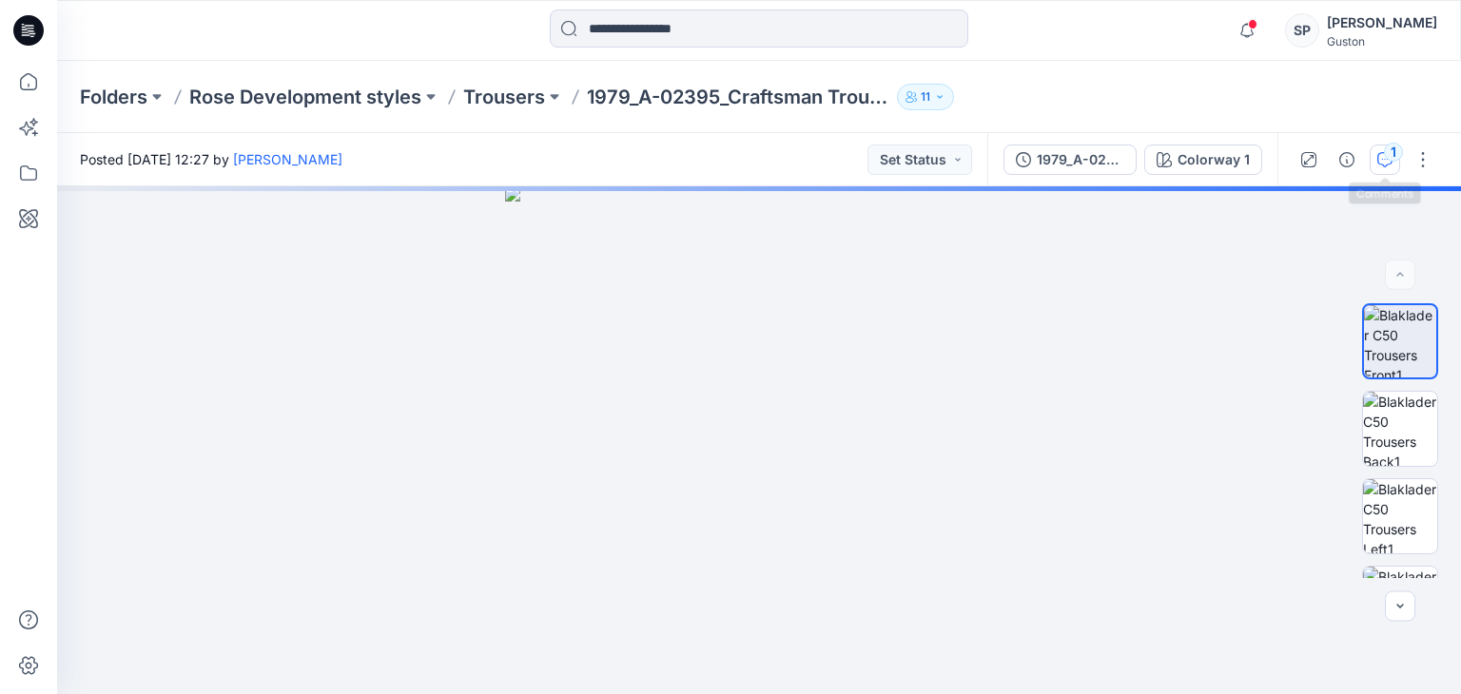
click at [1373, 161] on button "1" at bounding box center [1385, 160] width 30 height 30
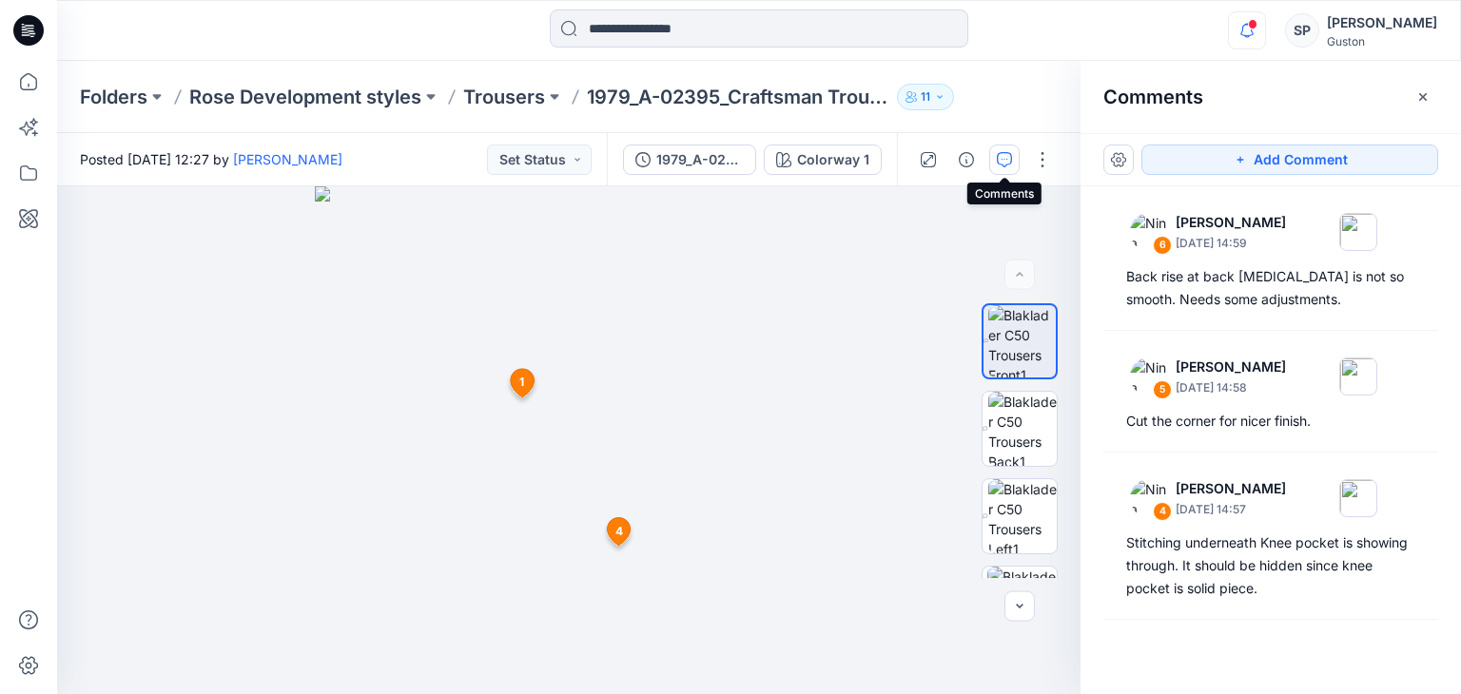
click at [1255, 31] on icon "button" at bounding box center [1247, 30] width 36 height 38
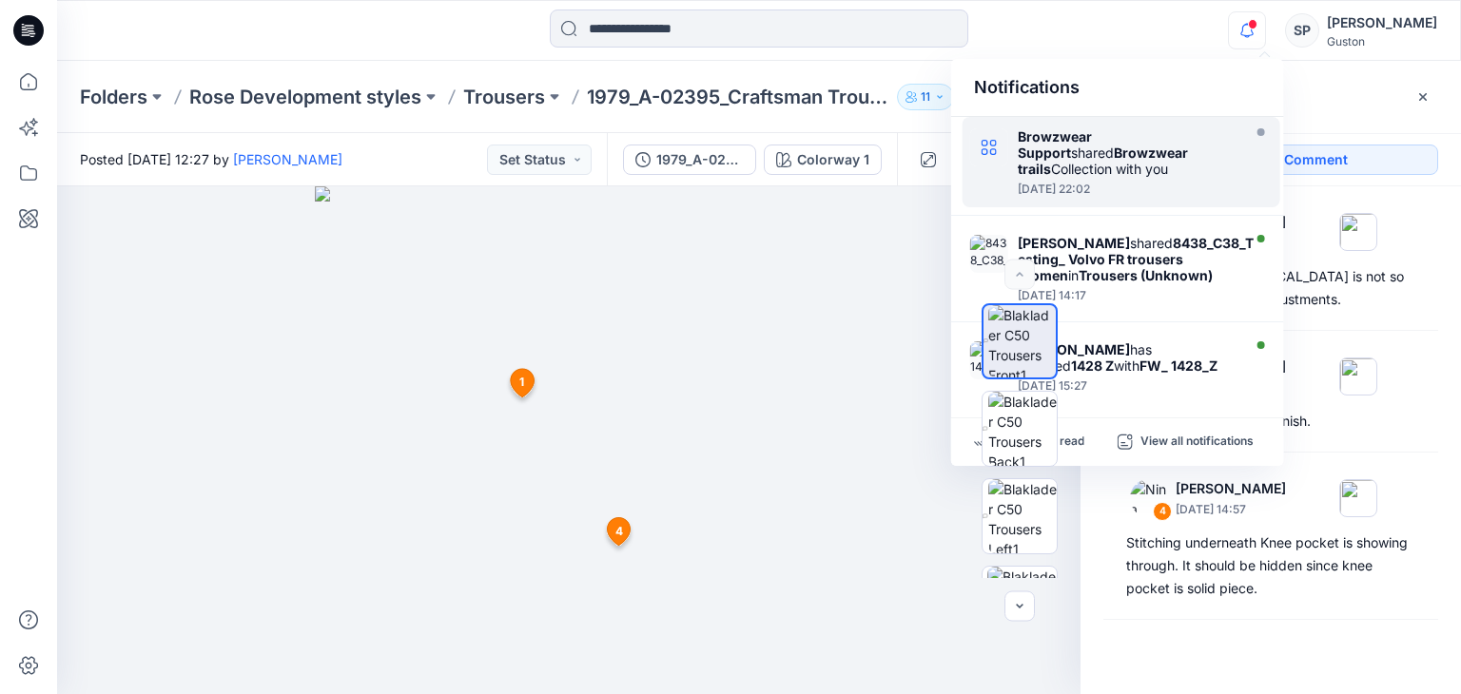
click at [1167, 183] on div "Friday, September 19, 2025 22:02" at bounding box center [1127, 189] width 219 height 13
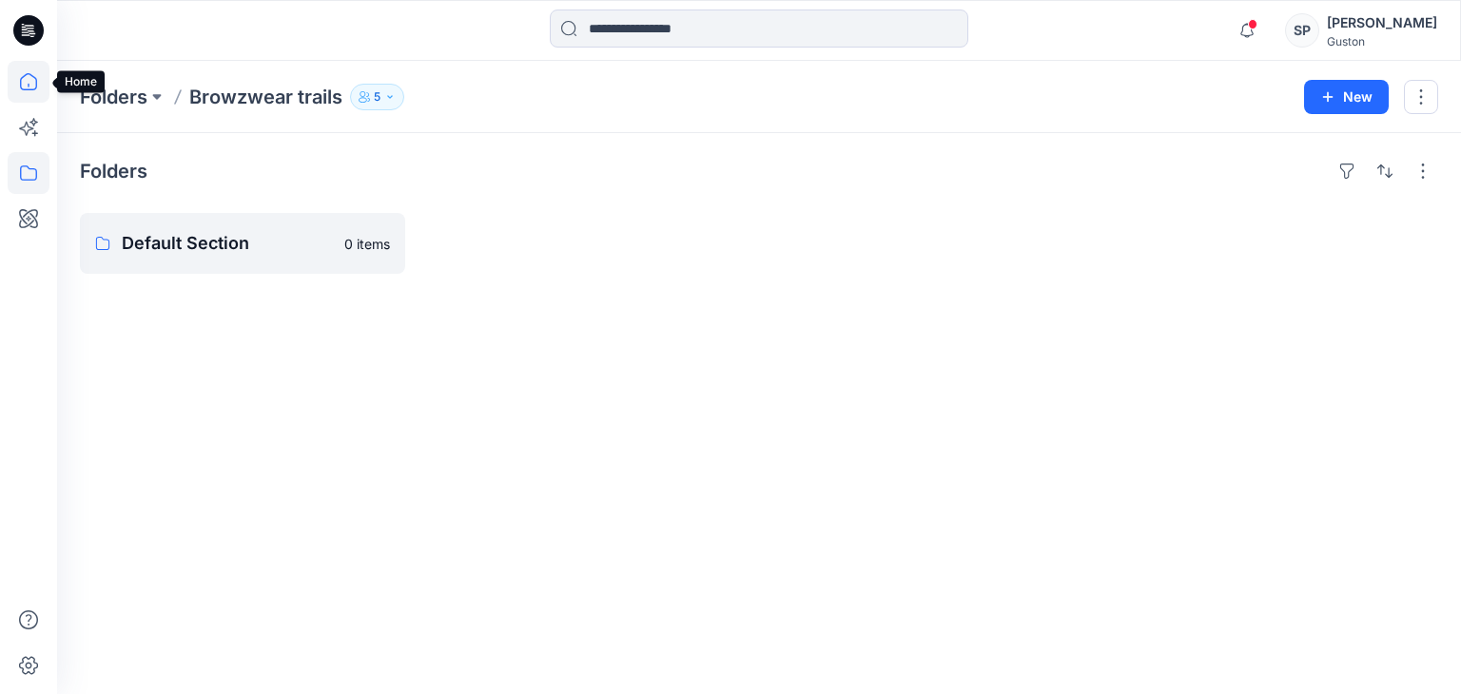
click at [37, 96] on icon at bounding box center [29, 82] width 42 height 42
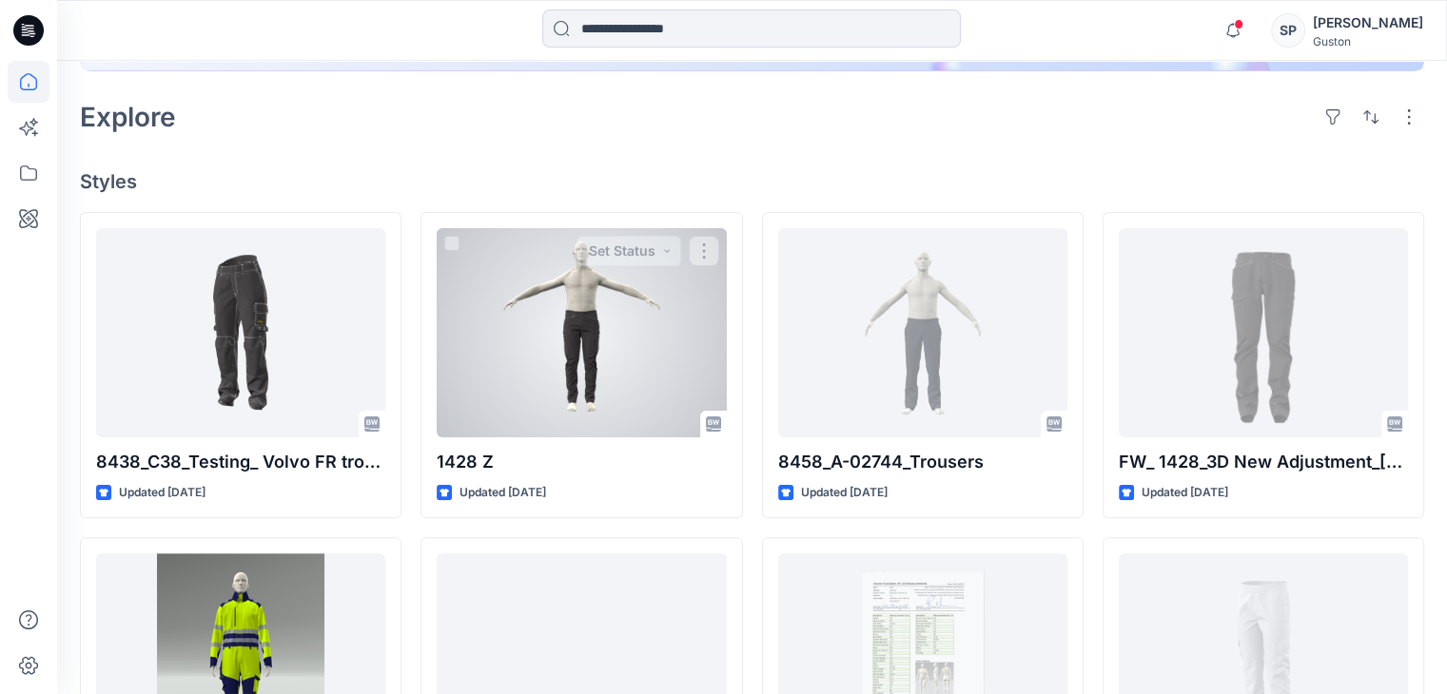
scroll to position [666, 0]
